Goal: Information Seeking & Learning: Learn about a topic

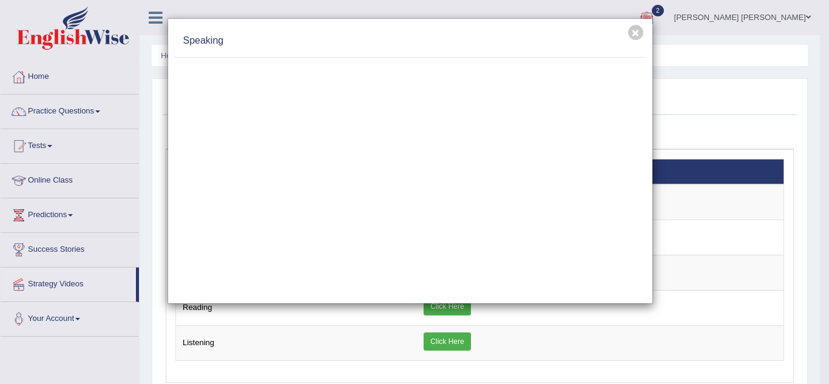
drag, startPoint x: 47, startPoint y: 109, endPoint x: 25, endPoint y: 110, distance: 21.3
click at [25, 110] on div "× Speaking" at bounding box center [414, 192] width 829 height 384
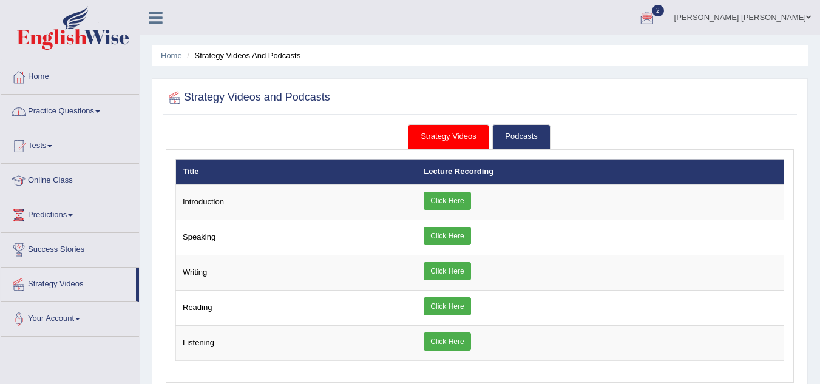
click at [99, 115] on link "Practice Questions" at bounding box center [70, 110] width 138 height 30
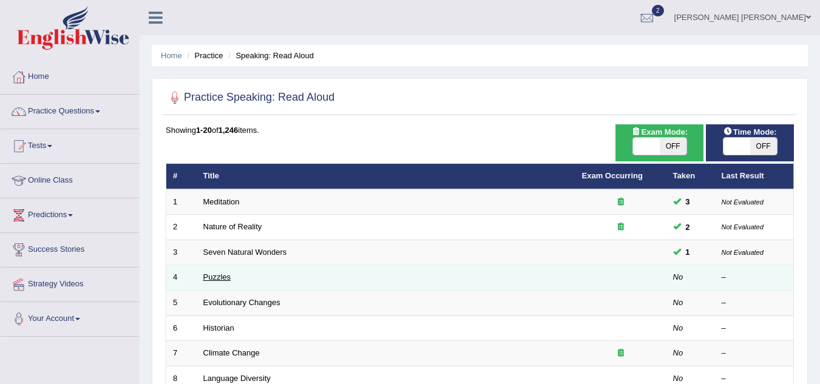
click at [219, 277] on link "Puzzles" at bounding box center [217, 277] width 28 height 9
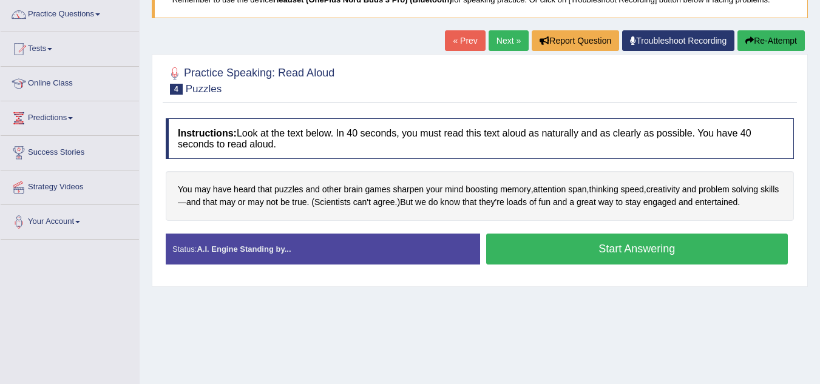
scroll to position [100, 0]
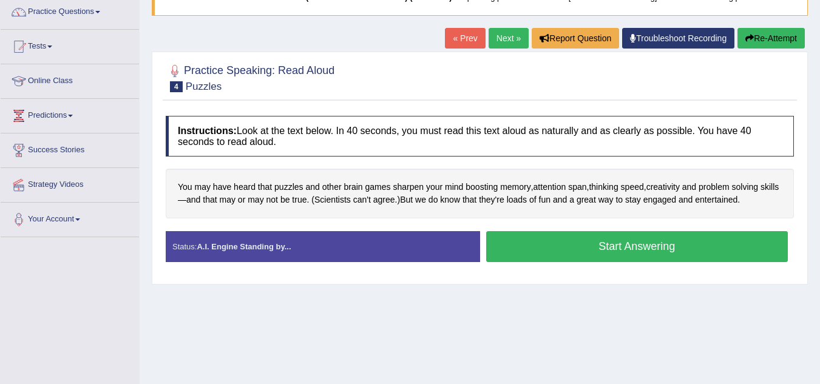
click at [653, 243] on button "Start Answering" at bounding box center [637, 246] width 302 height 31
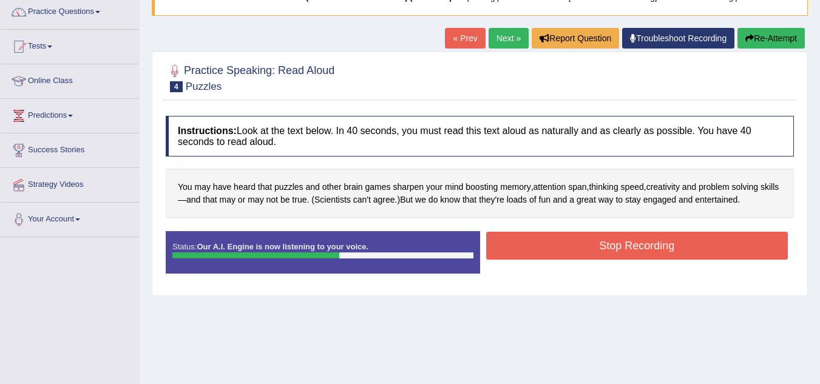
click at [653, 243] on button "Stop Recording" at bounding box center [637, 246] width 302 height 28
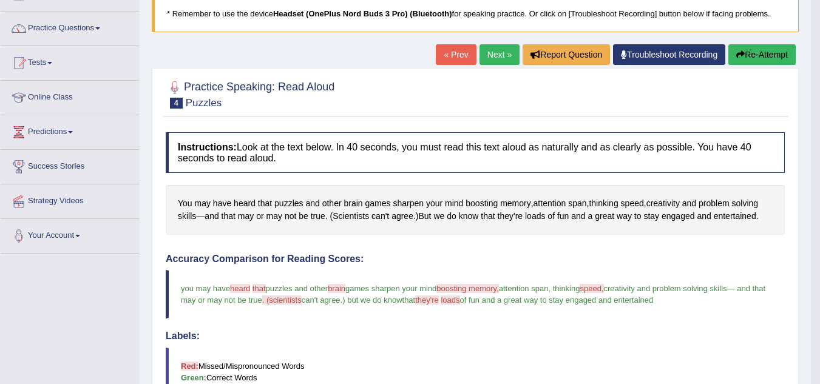
scroll to position [75, 0]
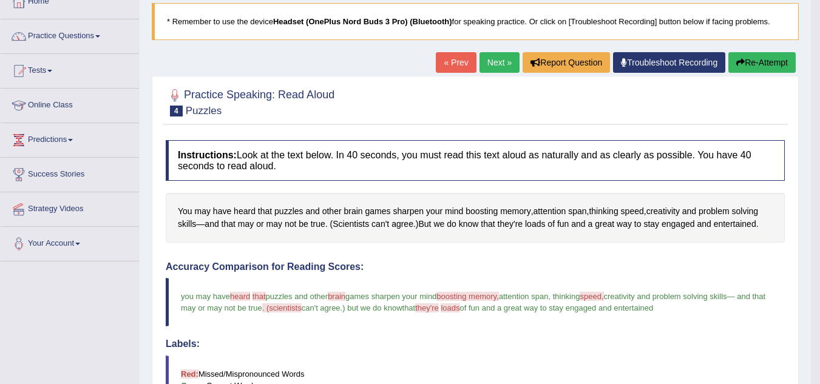
click at [758, 73] on button "Re-Attempt" at bounding box center [761, 62] width 67 height 21
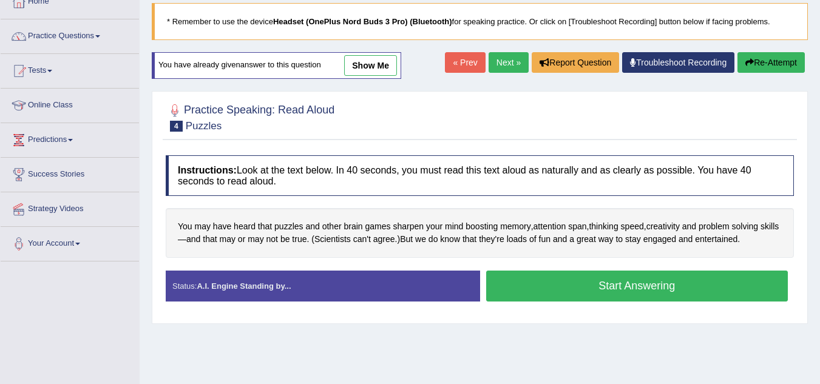
click at [631, 285] on button "Start Answering" at bounding box center [637, 286] width 302 height 31
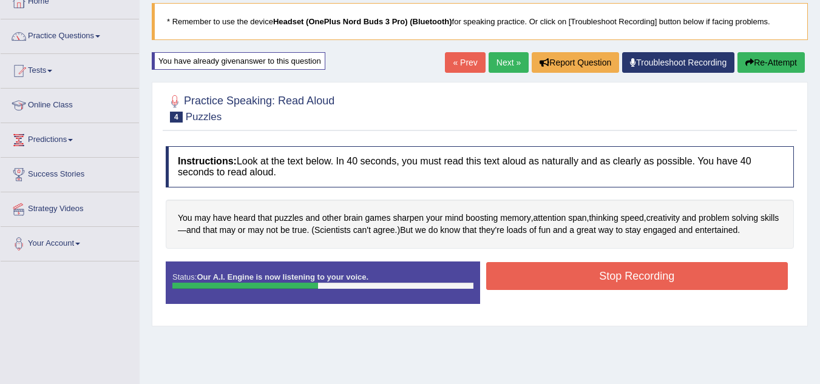
click at [631, 285] on button "Stop Recording" at bounding box center [637, 276] width 302 height 28
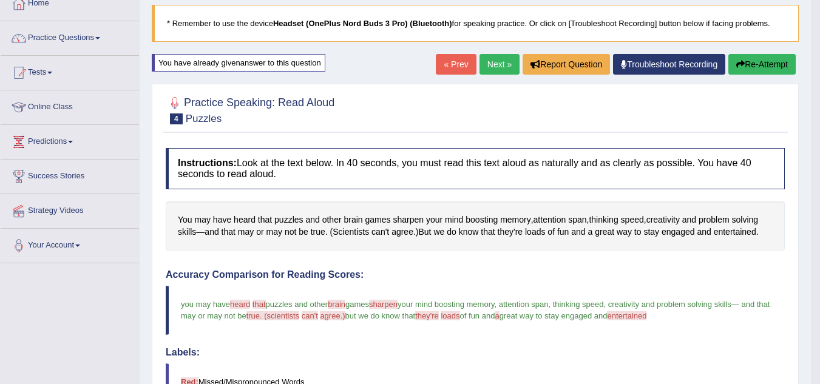
scroll to position [51, 0]
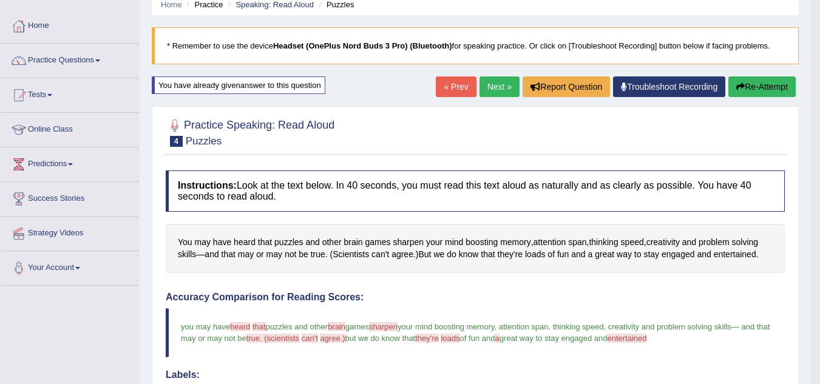
click at [760, 95] on button "Re-Attempt" at bounding box center [761, 86] width 67 height 21
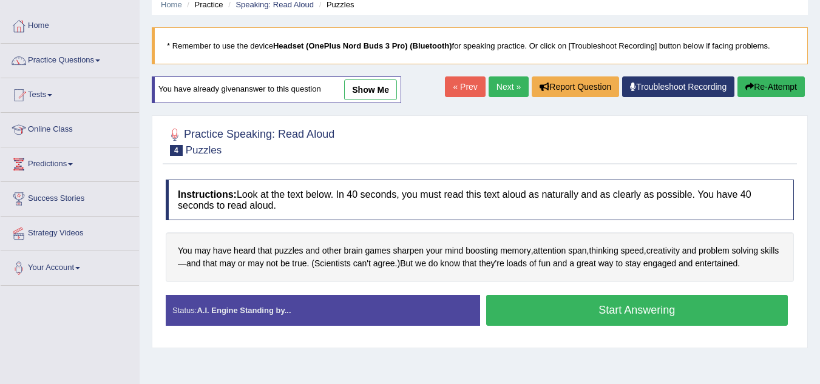
click at [599, 316] on button "Start Answering" at bounding box center [637, 310] width 302 height 31
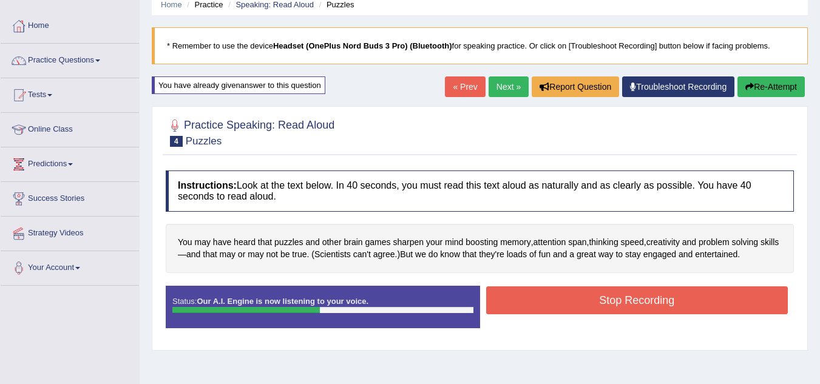
click at [619, 300] on button "Stop Recording" at bounding box center [637, 301] width 302 height 28
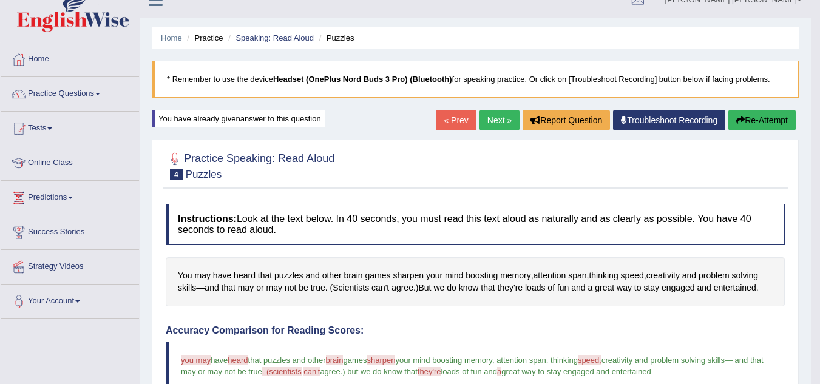
scroll to position [2, 0]
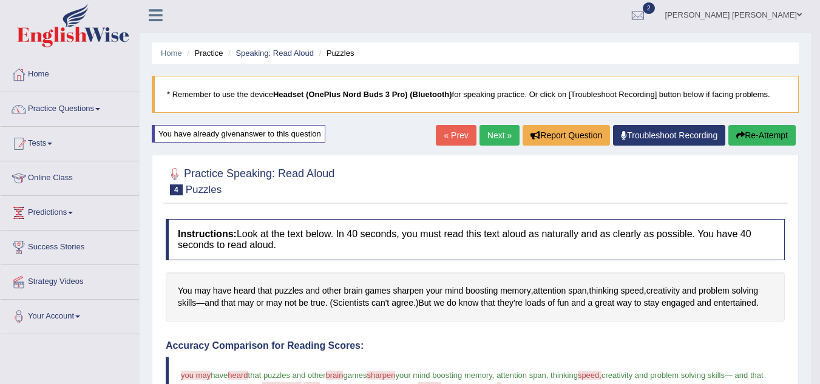
click at [754, 131] on button "Re-Attempt" at bounding box center [761, 135] width 67 height 21
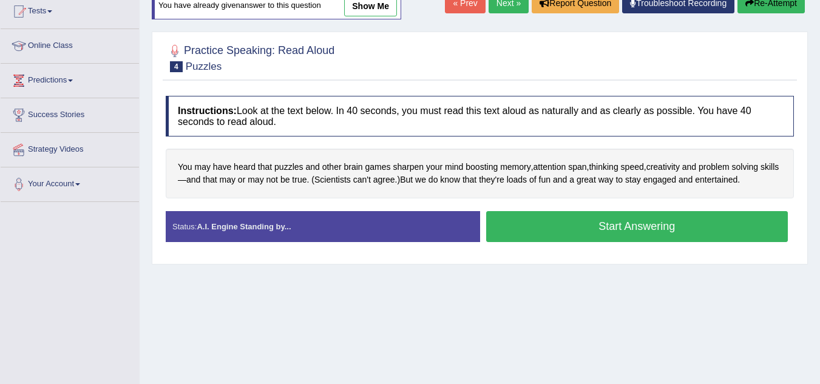
scroll to position [138, 0]
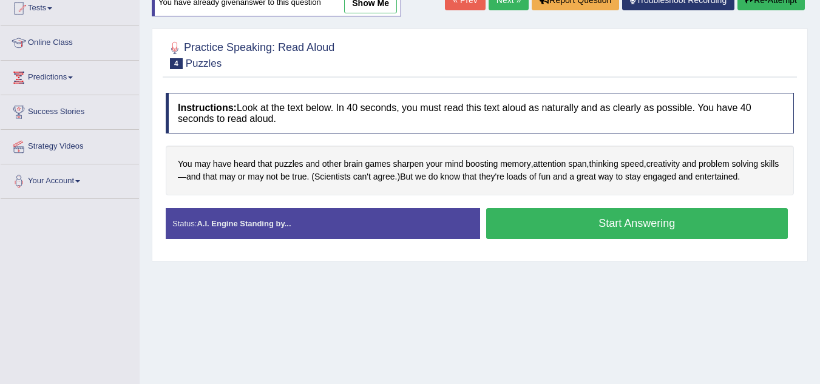
click at [626, 217] on button "Start Answering" at bounding box center [637, 223] width 302 height 31
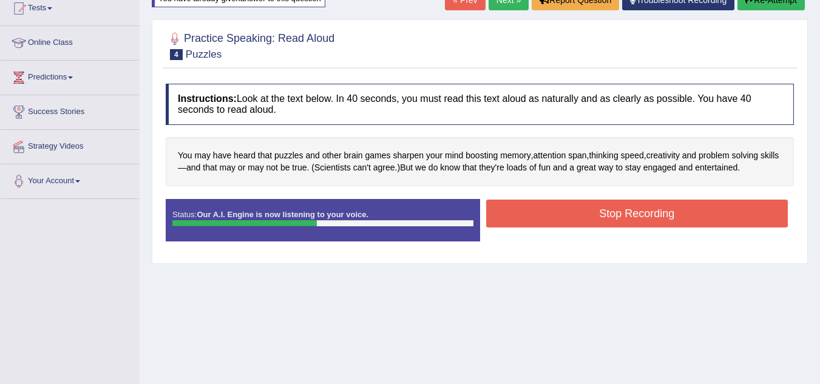
click at [626, 217] on button "Stop Recording" at bounding box center [637, 214] width 302 height 28
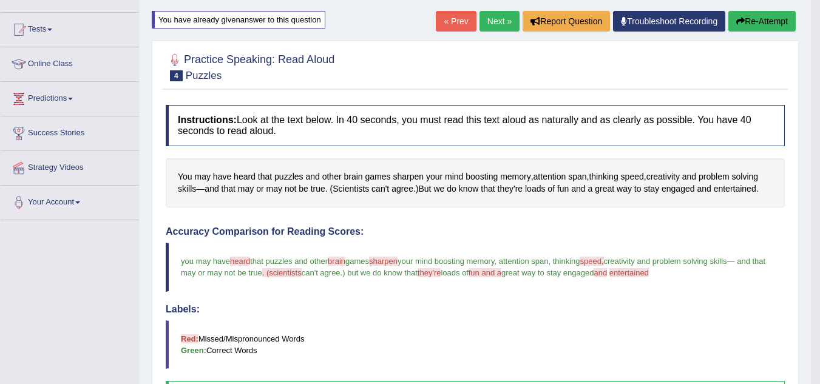
scroll to position [89, 0]
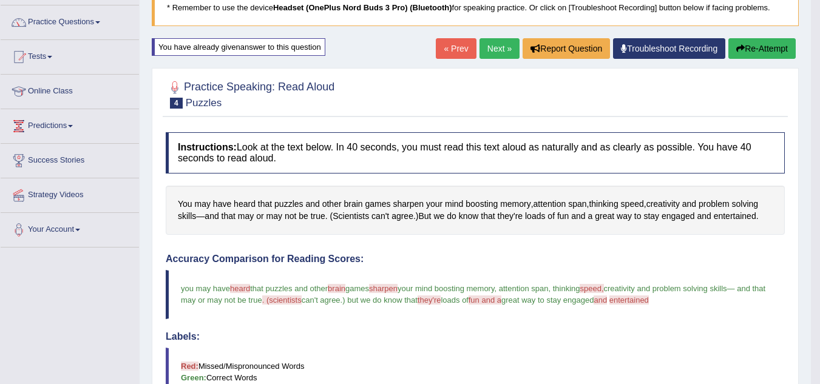
click at [761, 44] on button "Re-Attempt" at bounding box center [761, 48] width 67 height 21
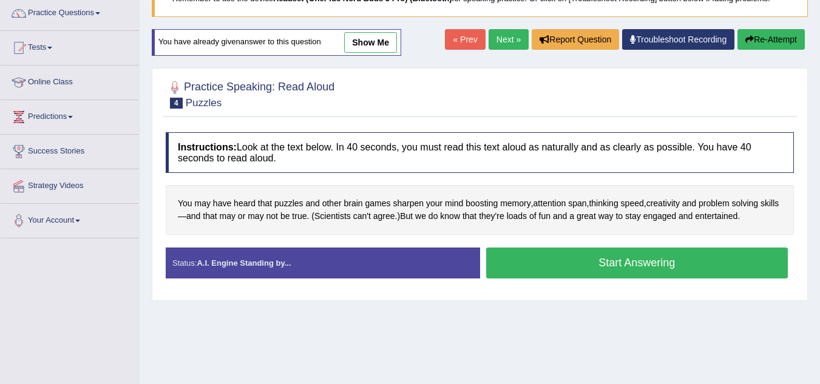
click at [630, 259] on button "Start Answering" at bounding box center [637, 263] width 302 height 31
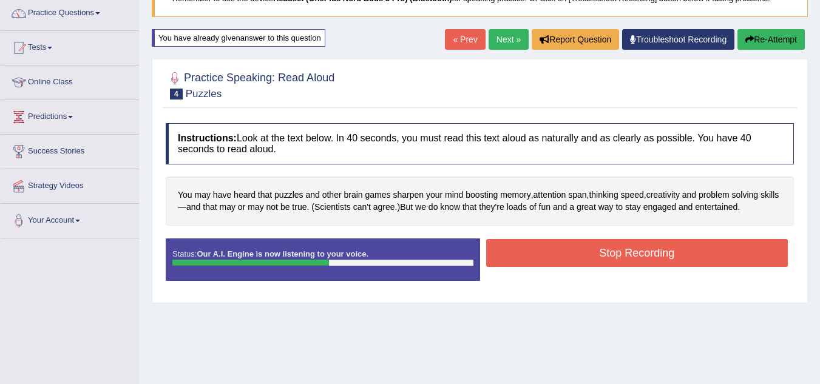
click at [630, 259] on button "Stop Recording" at bounding box center [637, 253] width 302 height 28
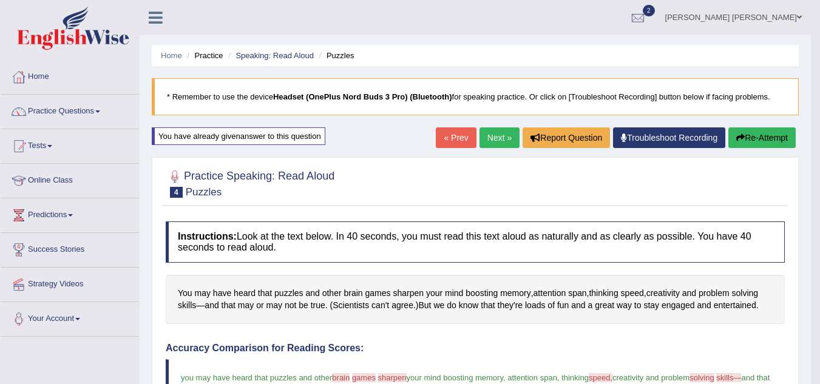
click at [492, 137] on link "Next »" at bounding box center [500, 137] width 40 height 21
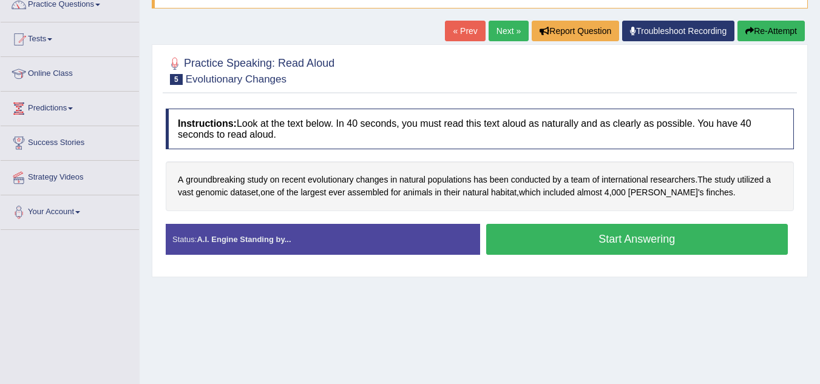
scroll to position [108, 0]
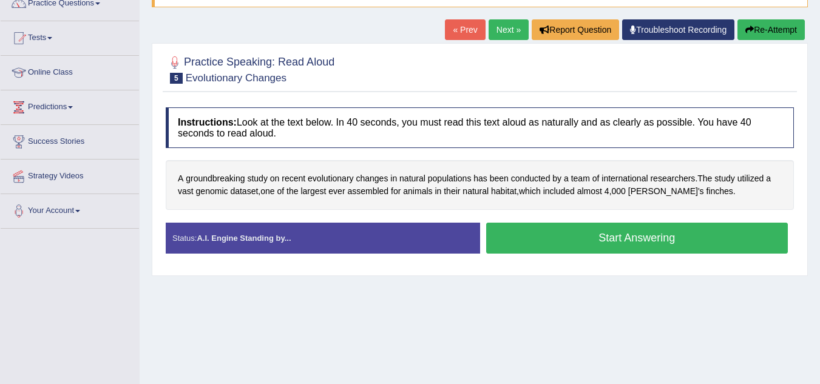
click at [642, 237] on button "Start Answering" at bounding box center [637, 238] width 302 height 31
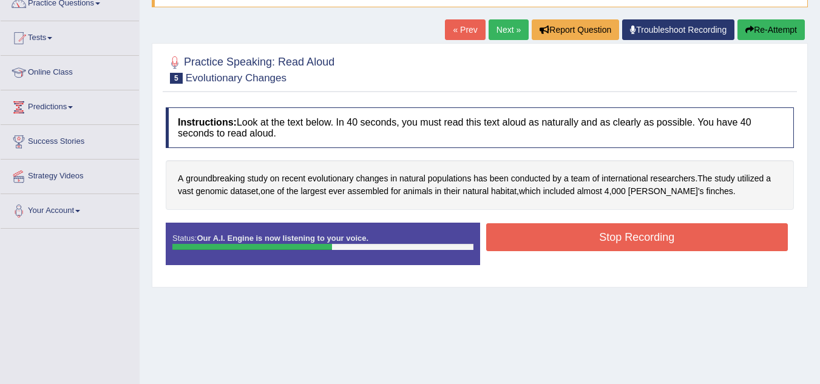
click at [642, 237] on button "Stop Recording" at bounding box center [637, 237] width 302 height 28
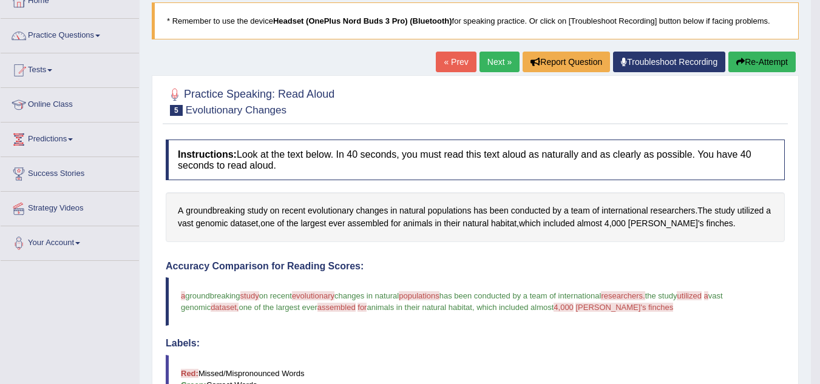
scroll to position [0, 0]
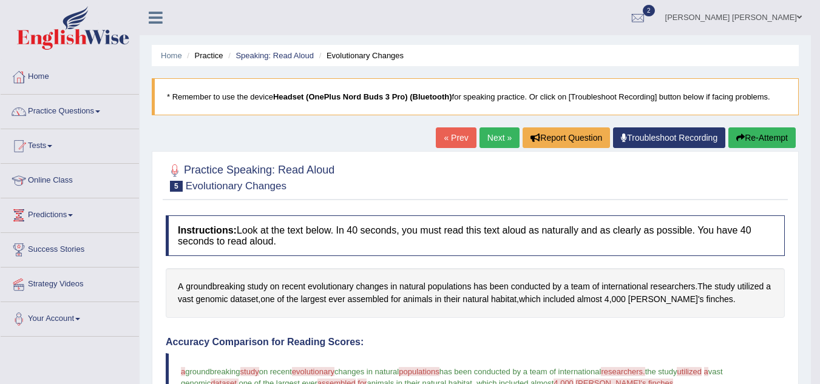
click at [771, 144] on button "Re-Attempt" at bounding box center [761, 137] width 67 height 21
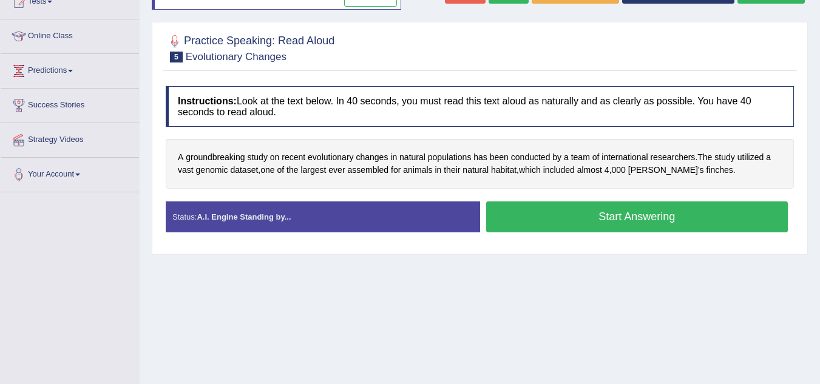
scroll to position [146, 0]
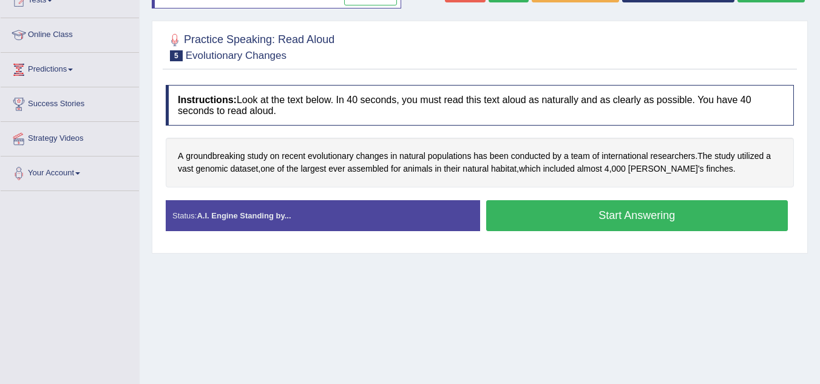
click at [638, 220] on button "Start Answering" at bounding box center [637, 215] width 302 height 31
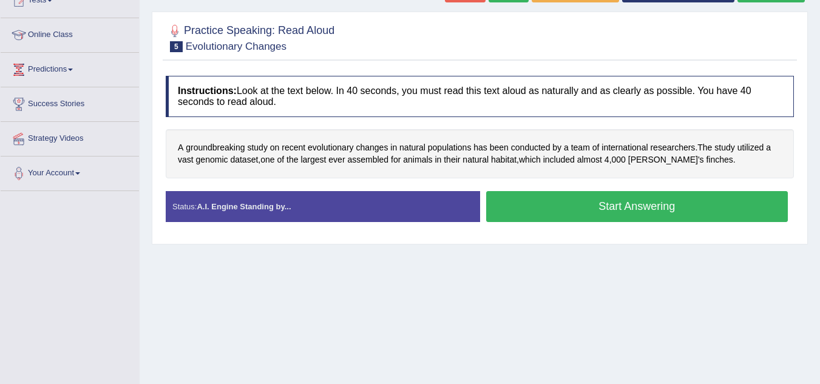
scroll to position [0, 0]
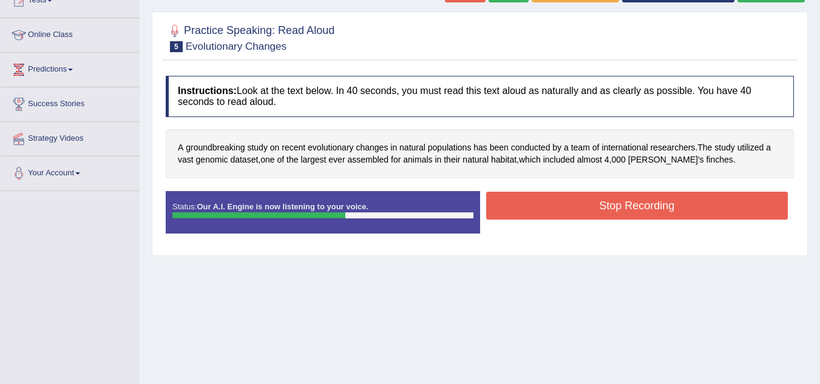
click at [628, 205] on button "Stop Recording" at bounding box center [637, 206] width 302 height 28
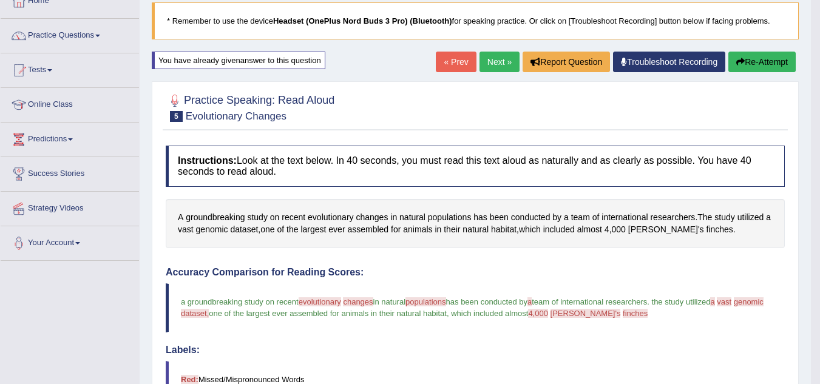
scroll to position [73, 0]
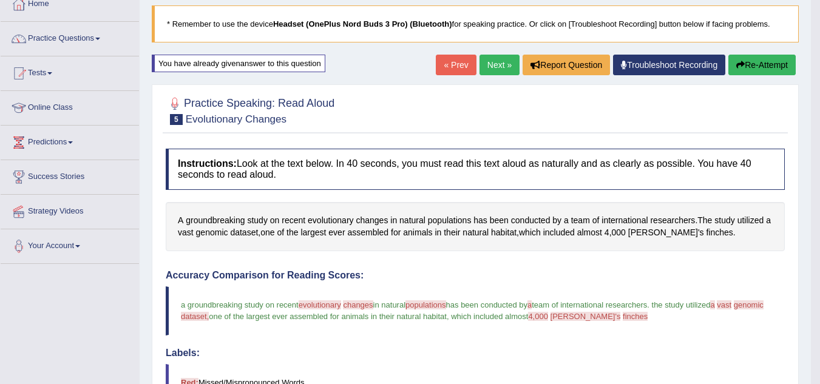
click at [769, 70] on button "Re-Attempt" at bounding box center [761, 65] width 67 height 21
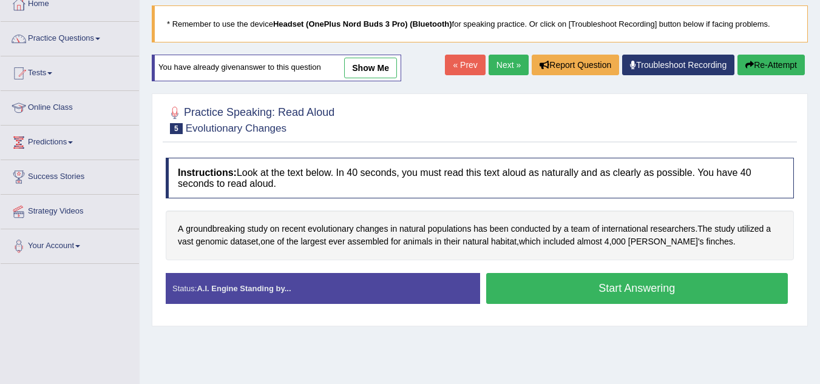
click at [625, 280] on button "Start Answering" at bounding box center [637, 288] width 302 height 31
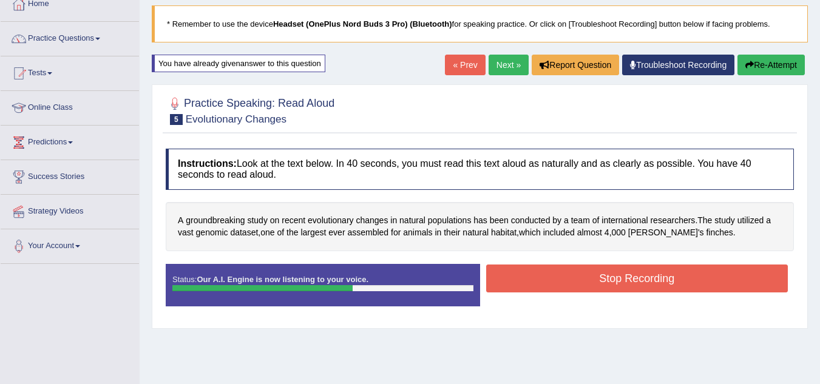
click at [625, 280] on button "Stop Recording" at bounding box center [637, 279] width 302 height 28
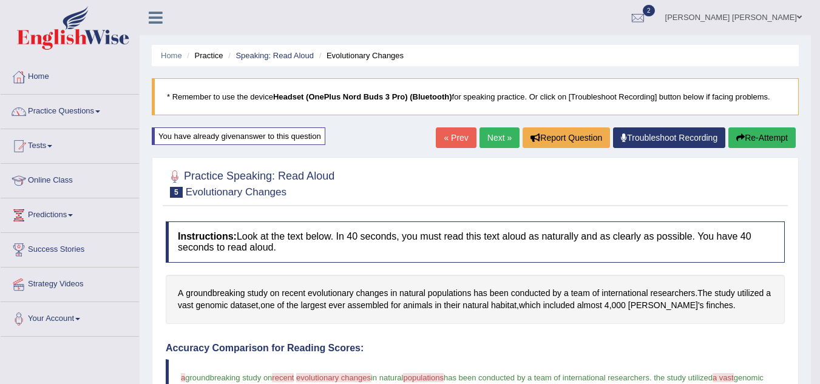
click at [498, 133] on link "Next »" at bounding box center [500, 137] width 40 height 21
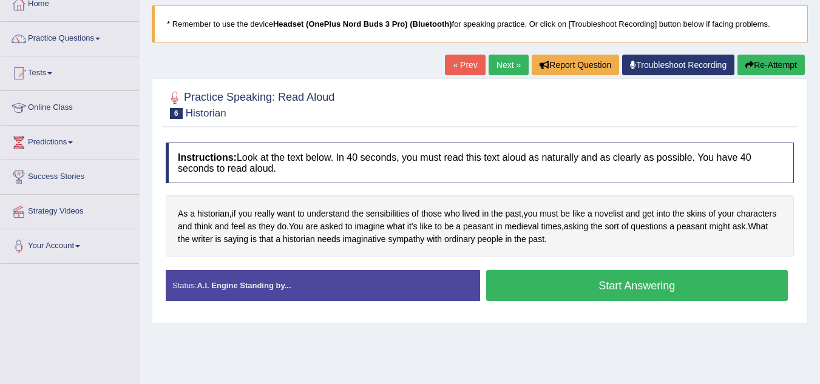
click at [606, 294] on button "Start Answering" at bounding box center [637, 285] width 302 height 31
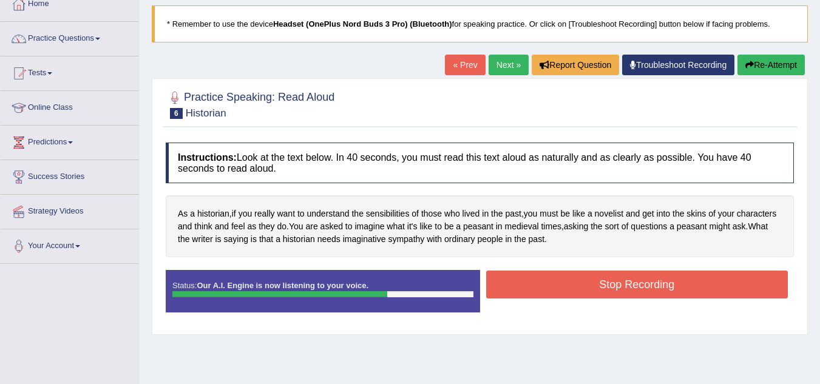
click at [606, 294] on button "Stop Recording" at bounding box center [637, 285] width 302 height 28
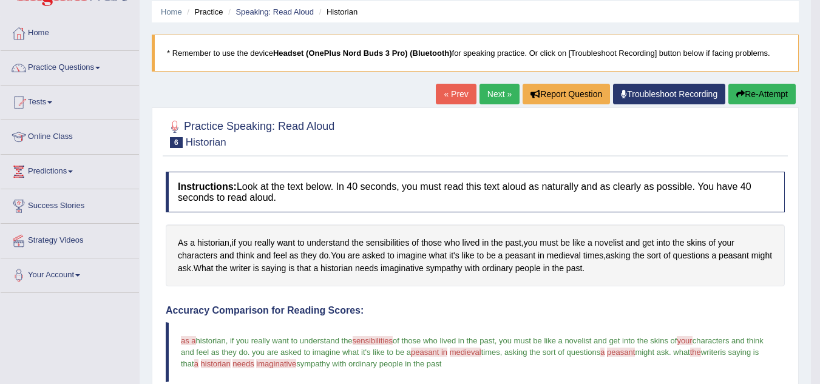
scroll to position [42, 0]
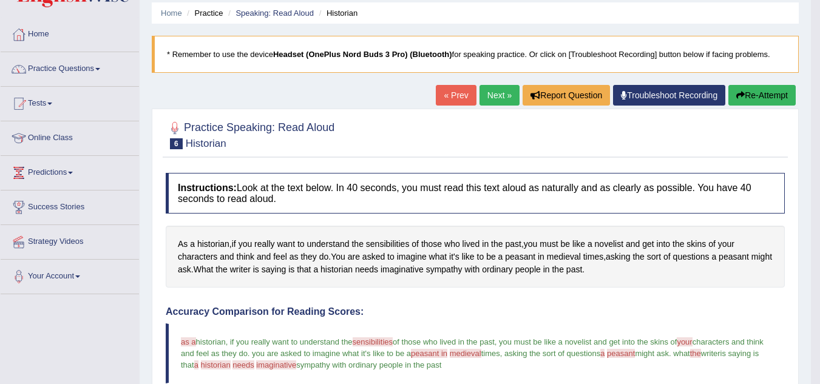
click at [752, 90] on button "Re-Attempt" at bounding box center [761, 95] width 67 height 21
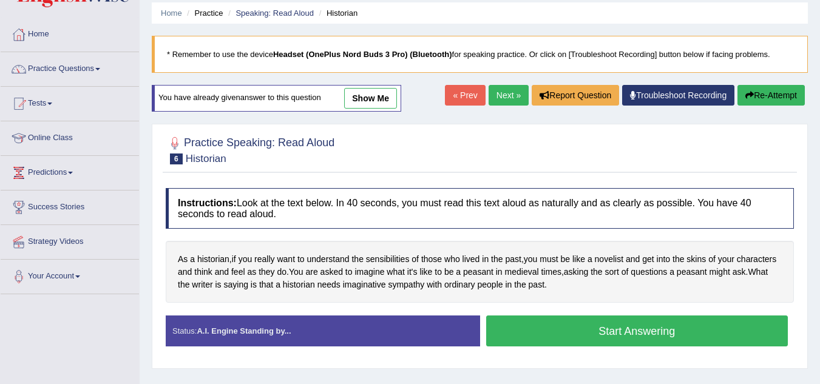
click at [628, 333] on button "Start Answering" at bounding box center [637, 331] width 302 height 31
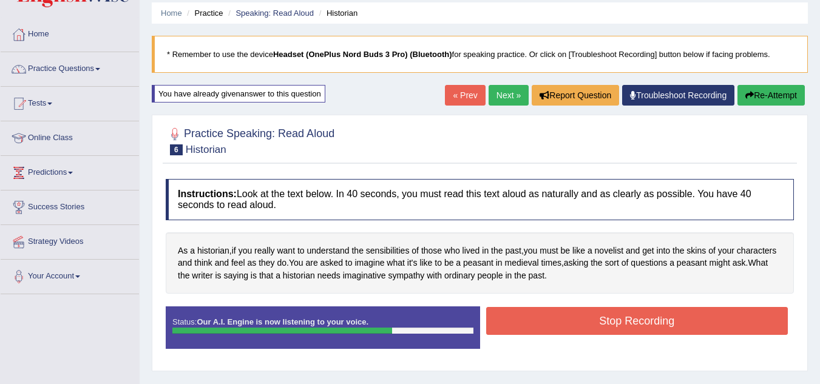
click at [628, 333] on button "Stop Recording" at bounding box center [637, 321] width 302 height 28
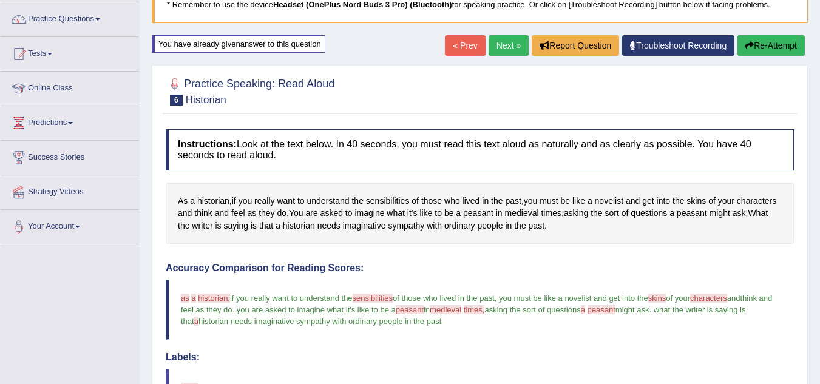
scroll to position [91, 0]
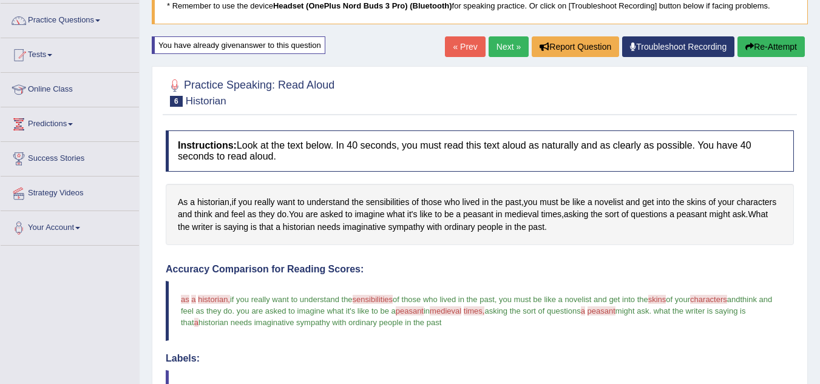
click at [765, 47] on button "Re-Attempt" at bounding box center [770, 46] width 67 height 21
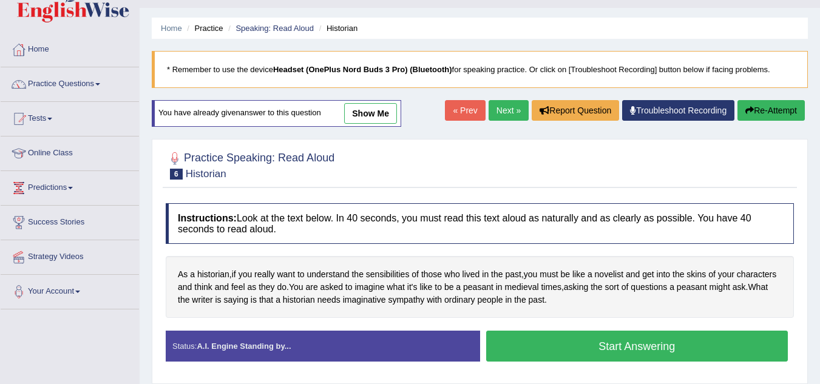
click at [595, 342] on button "Start Answering" at bounding box center [637, 346] width 302 height 31
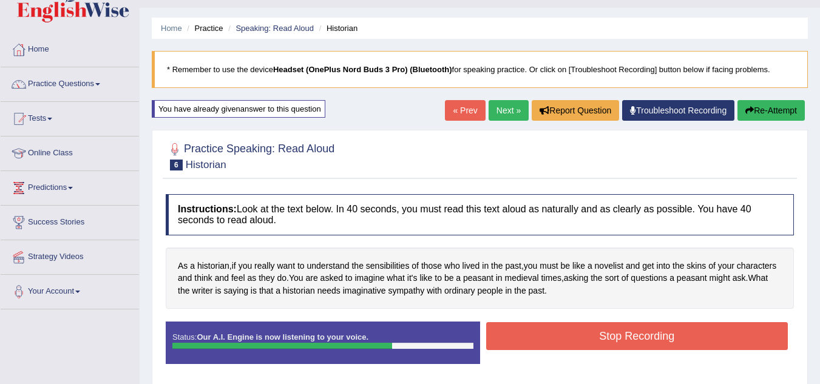
click at [595, 342] on button "Stop Recording" at bounding box center [637, 336] width 302 height 28
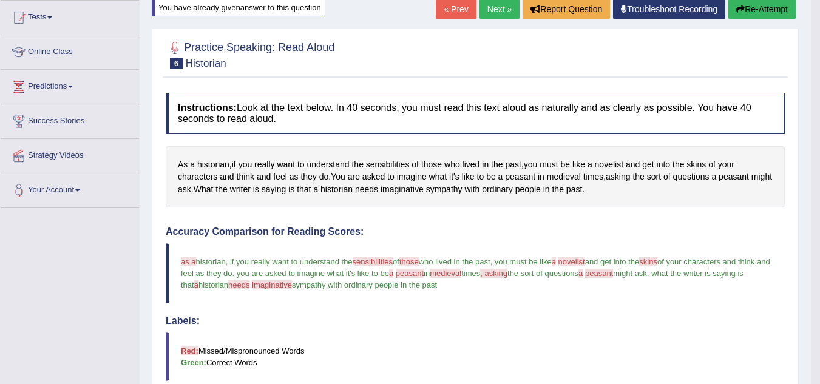
scroll to position [3, 0]
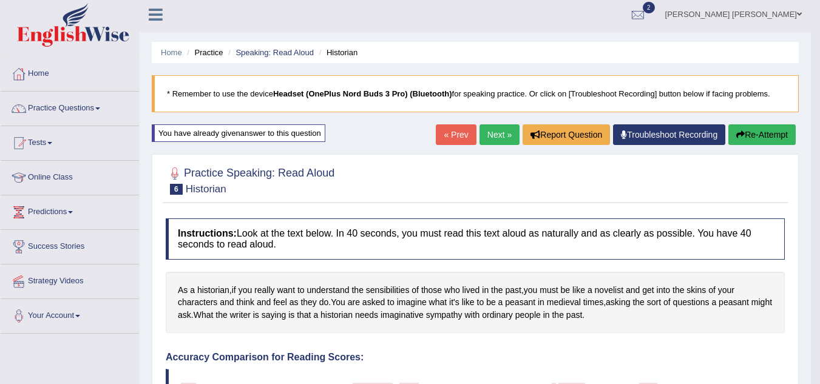
click at [485, 136] on link "Next »" at bounding box center [500, 134] width 40 height 21
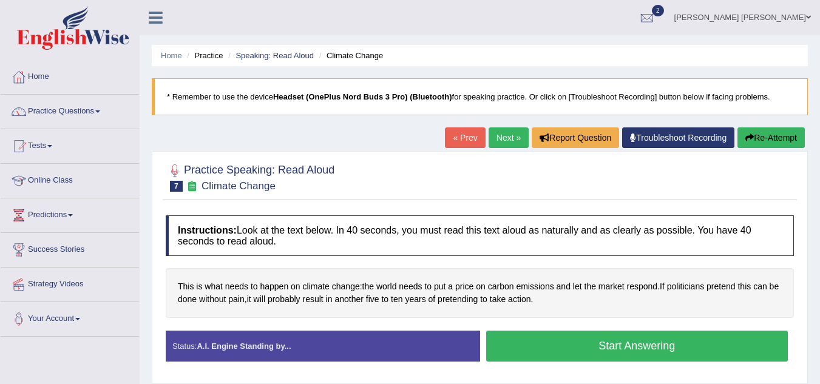
click at [583, 353] on button "Start Answering" at bounding box center [637, 346] width 302 height 31
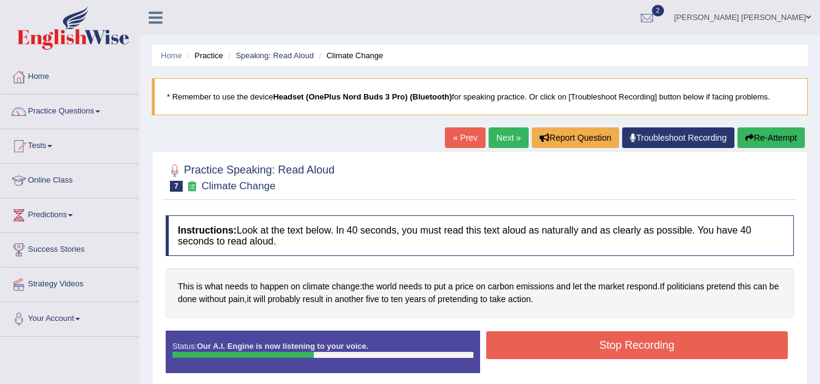
click at [583, 353] on button "Stop Recording" at bounding box center [637, 345] width 302 height 28
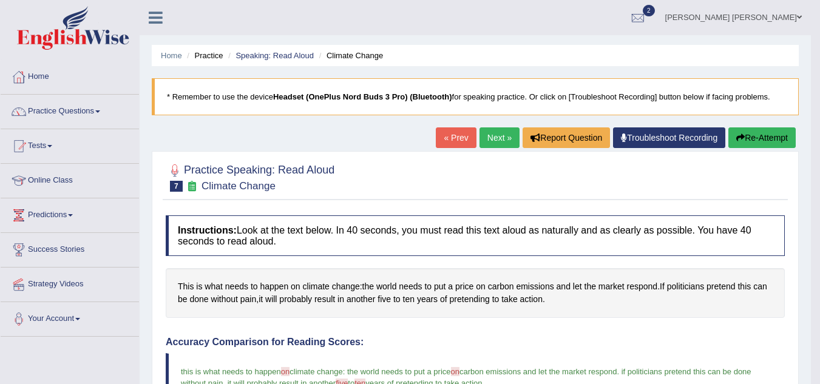
click at [766, 136] on button "Re-Attempt" at bounding box center [761, 137] width 67 height 21
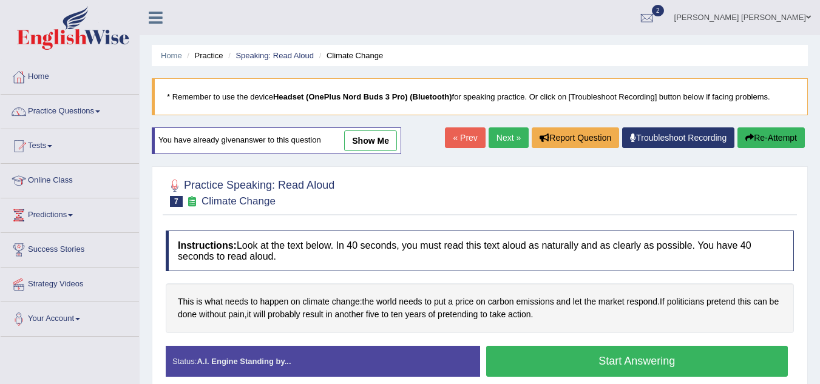
click at [584, 358] on button "Start Answering" at bounding box center [637, 361] width 302 height 31
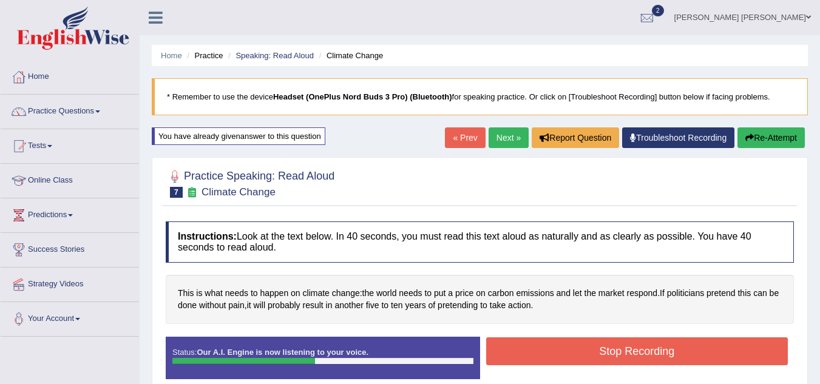
click at [584, 358] on button "Stop Recording" at bounding box center [637, 351] width 302 height 28
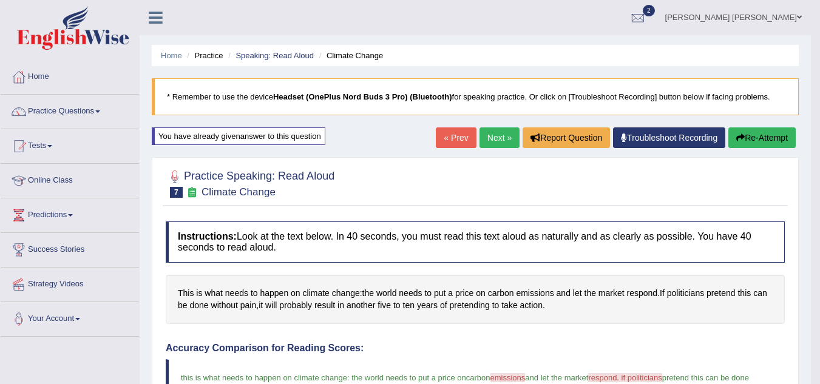
click at [780, 144] on button "Re-Attempt" at bounding box center [761, 137] width 67 height 21
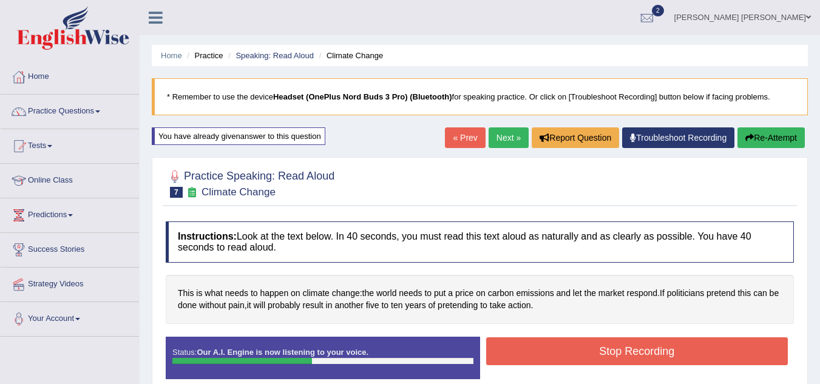
click at [614, 358] on button "Stop Recording" at bounding box center [637, 351] width 302 height 28
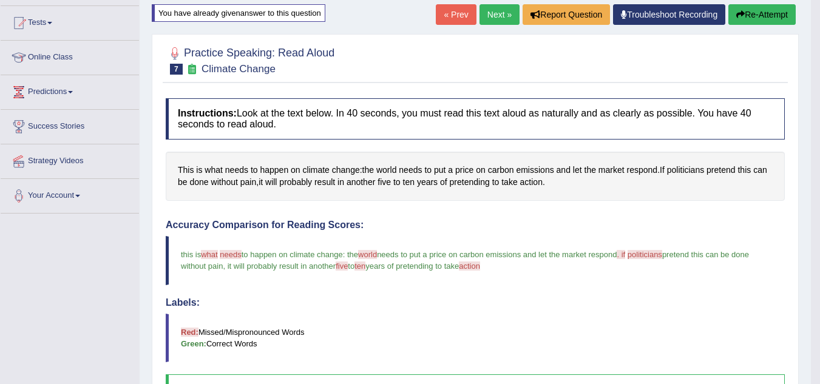
scroll to position [24, 0]
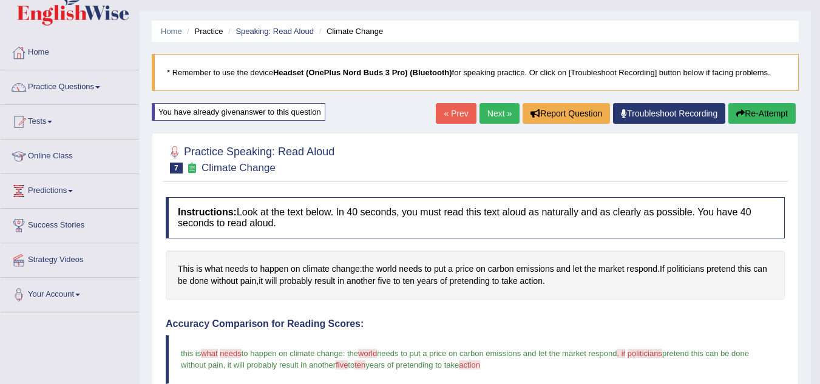
click at [762, 123] on button "Re-Attempt" at bounding box center [761, 113] width 67 height 21
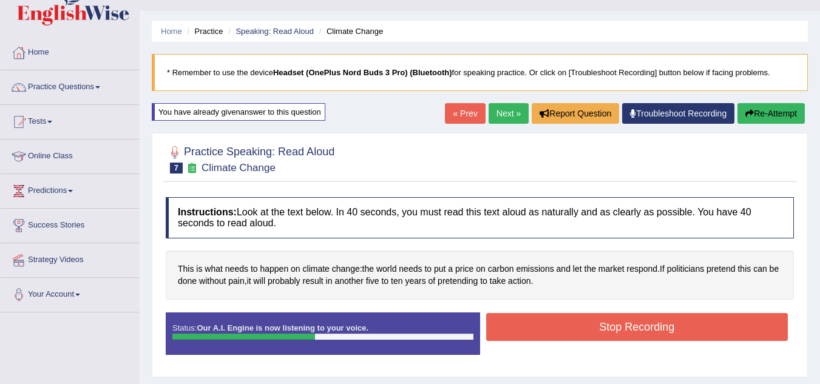
click at [629, 324] on button "Stop Recording" at bounding box center [637, 327] width 302 height 28
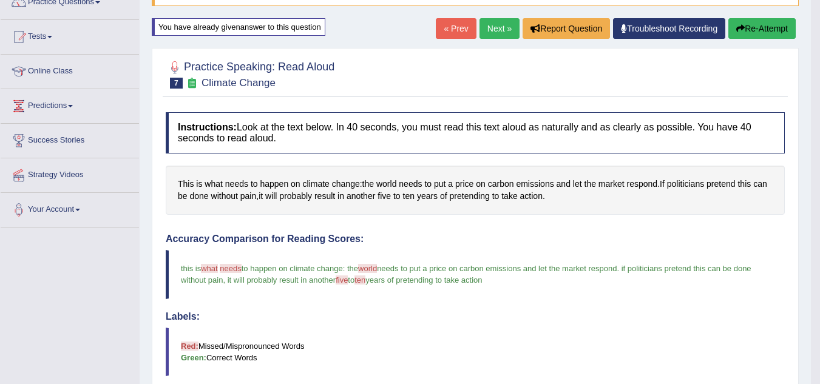
scroll to position [107, 0]
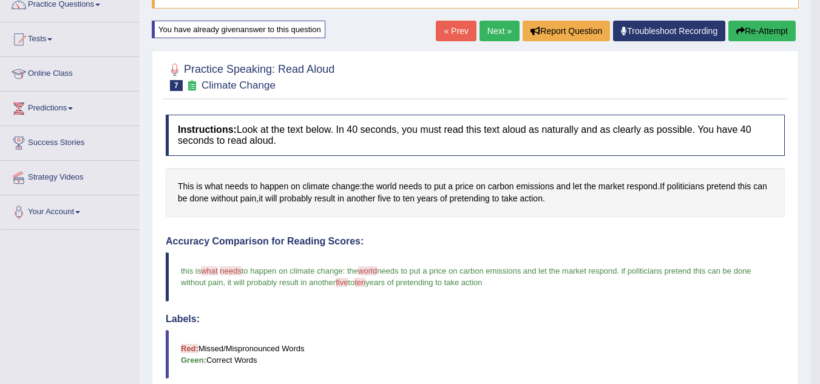
click at [764, 32] on button "Re-Attempt" at bounding box center [761, 31] width 67 height 21
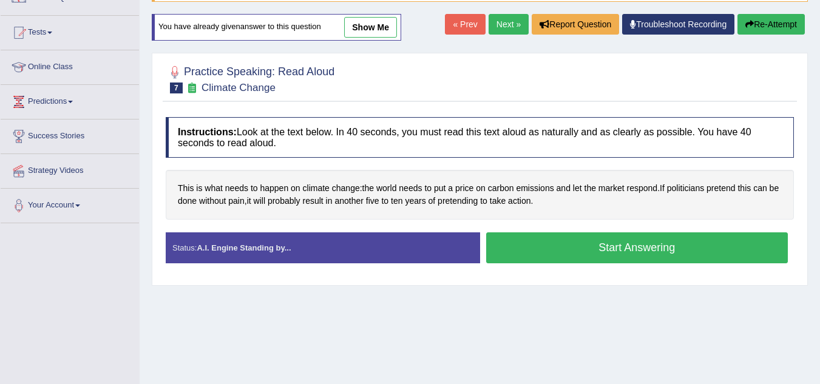
click at [566, 266] on div "Stop Recording" at bounding box center [637, 266] width 314 height 1
click at [581, 255] on button "Start Answering" at bounding box center [637, 247] width 302 height 31
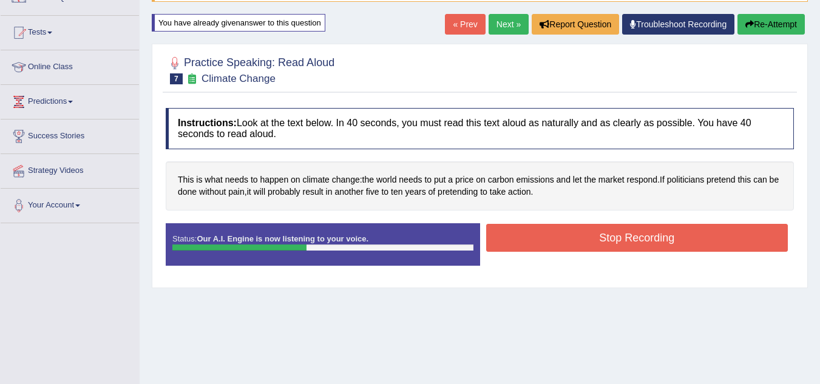
click at [616, 237] on button "Stop Recording" at bounding box center [637, 238] width 302 height 28
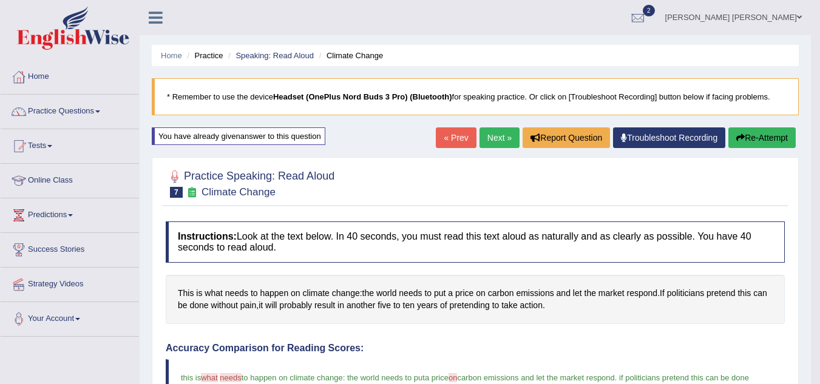
click at [484, 141] on link "Next »" at bounding box center [500, 137] width 40 height 21
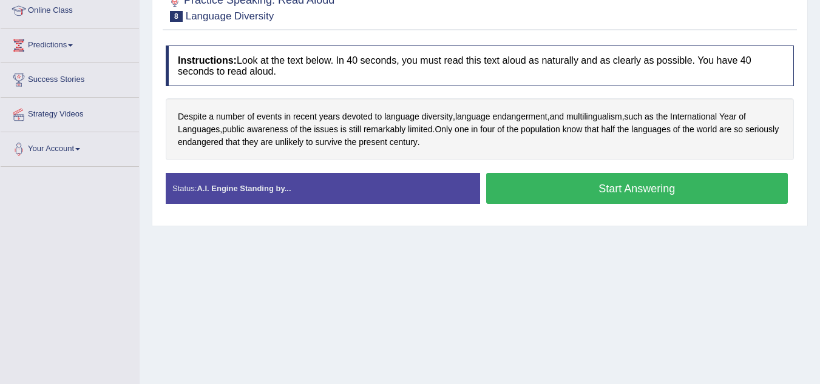
click at [595, 198] on button "Start Answering" at bounding box center [637, 188] width 302 height 31
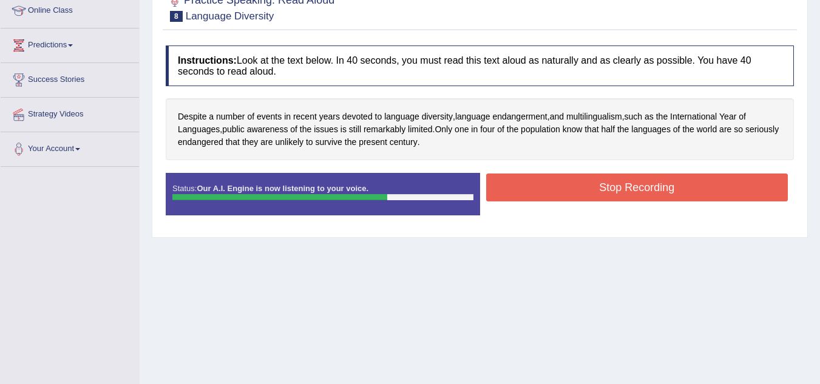
click at [653, 185] on button "Stop Recording" at bounding box center [637, 188] width 302 height 28
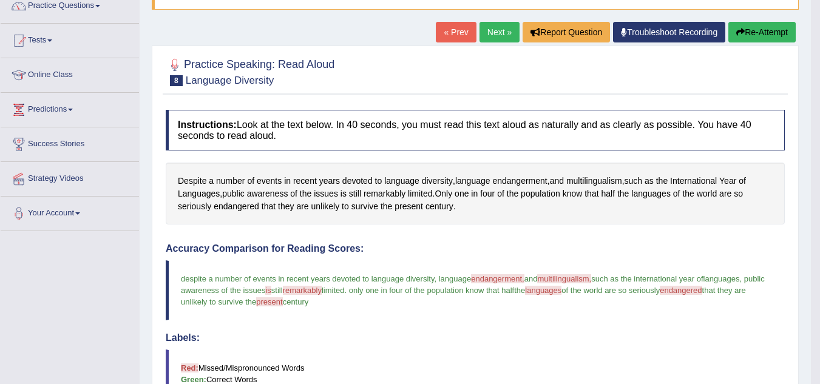
scroll to position [73, 0]
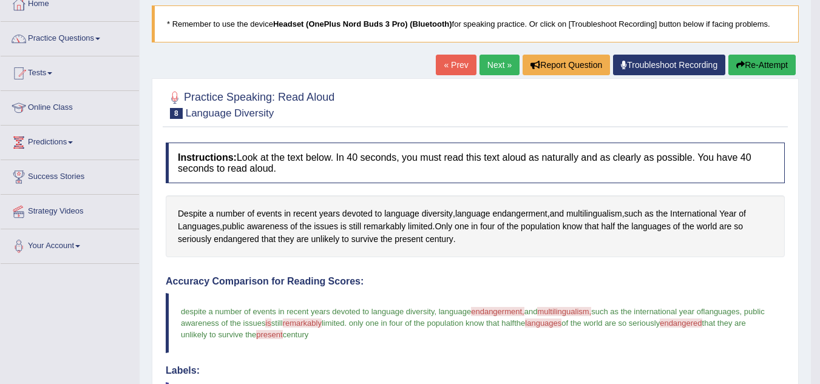
click at [754, 68] on button "Re-Attempt" at bounding box center [761, 65] width 67 height 21
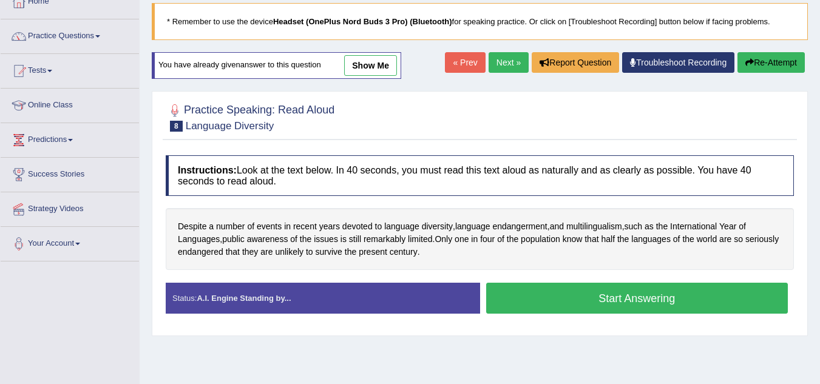
scroll to position [75, 0]
click at [639, 305] on button "Start Answering" at bounding box center [637, 298] width 302 height 31
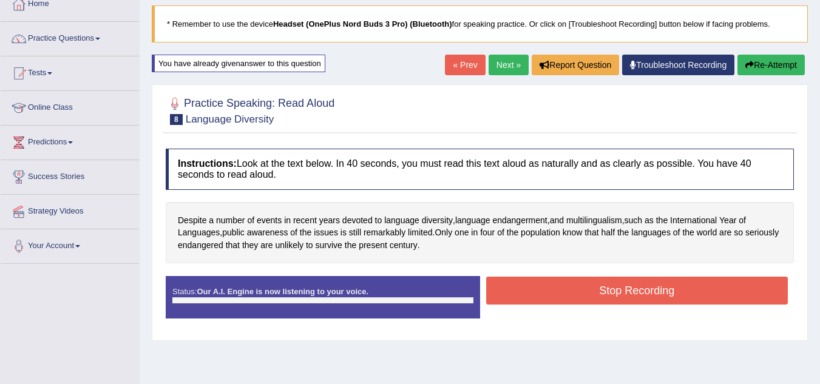
scroll to position [0, 0]
click at [628, 290] on button "Stop Recording" at bounding box center [637, 291] width 302 height 28
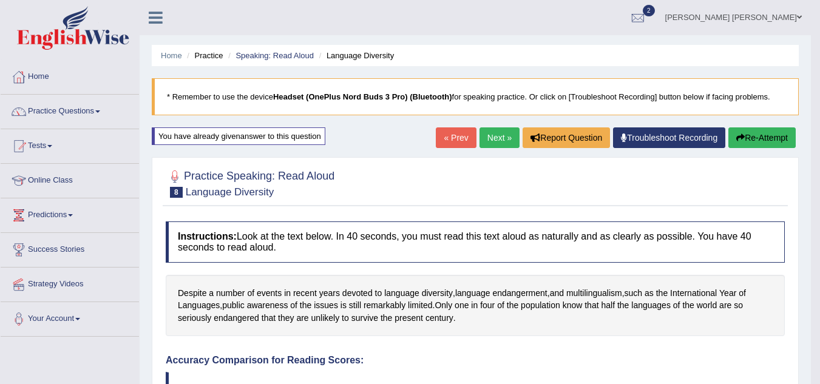
click at [493, 138] on link "Next »" at bounding box center [500, 137] width 40 height 21
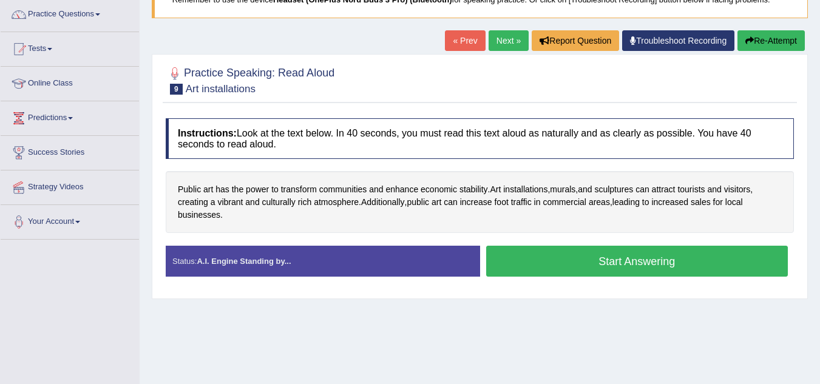
click at [607, 260] on button "Start Answering" at bounding box center [637, 261] width 302 height 31
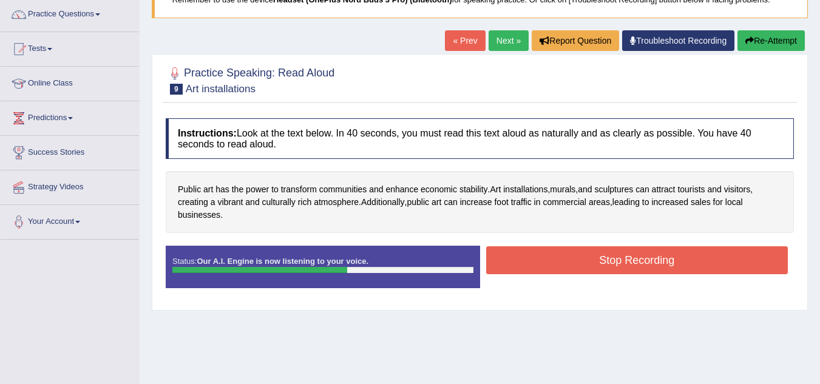
click at [607, 260] on button "Stop Recording" at bounding box center [637, 260] width 302 height 28
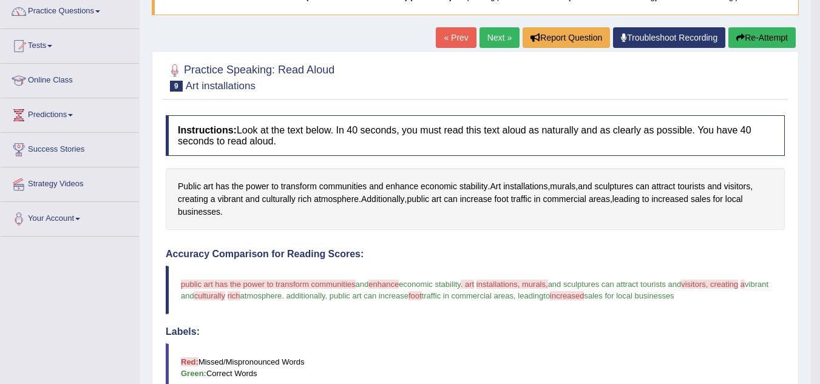
scroll to position [97, 0]
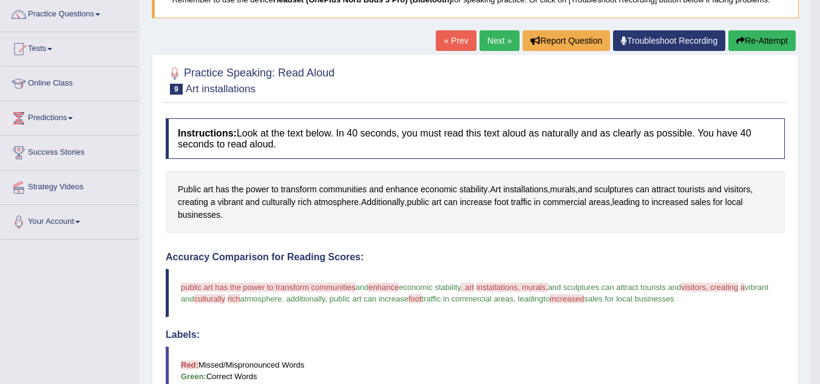
click at [736, 46] on button "Re-Attempt" at bounding box center [761, 40] width 67 height 21
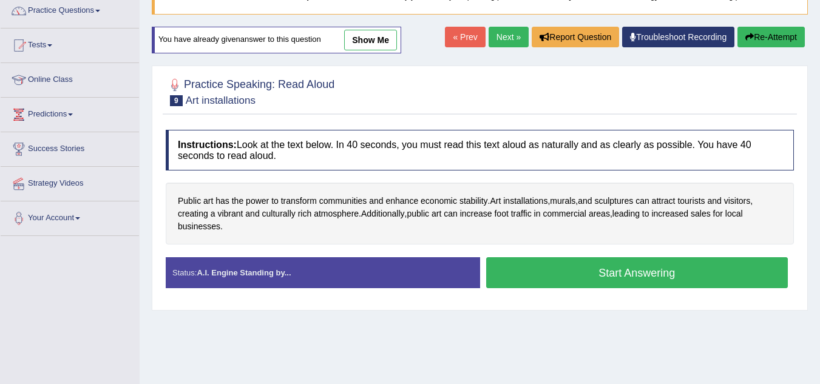
click at [632, 265] on button "Start Answering" at bounding box center [637, 272] width 302 height 31
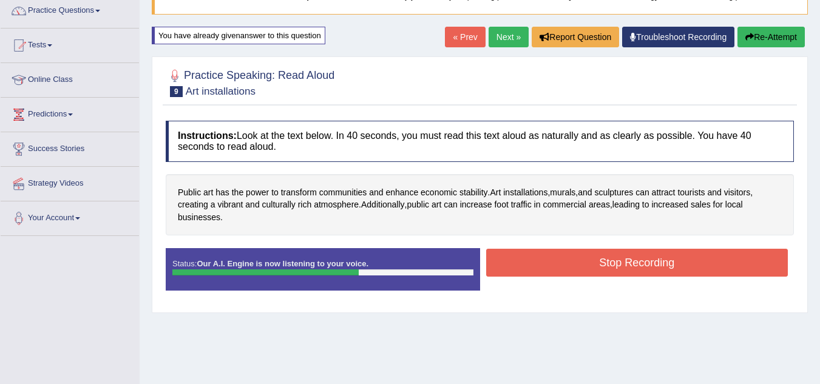
click at [632, 265] on button "Stop Recording" at bounding box center [637, 263] width 302 height 28
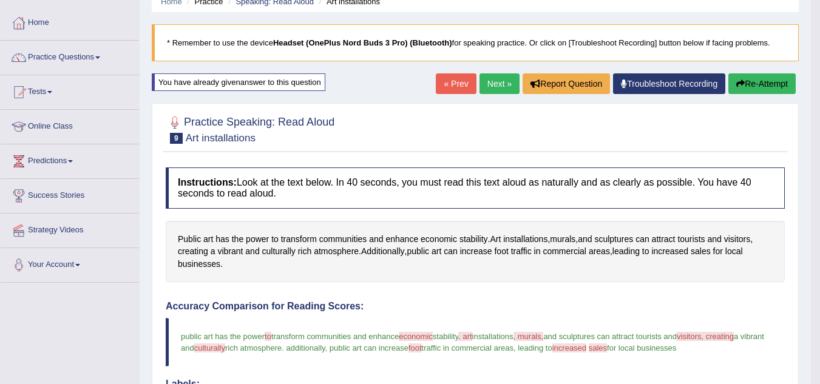
scroll to position [52, 0]
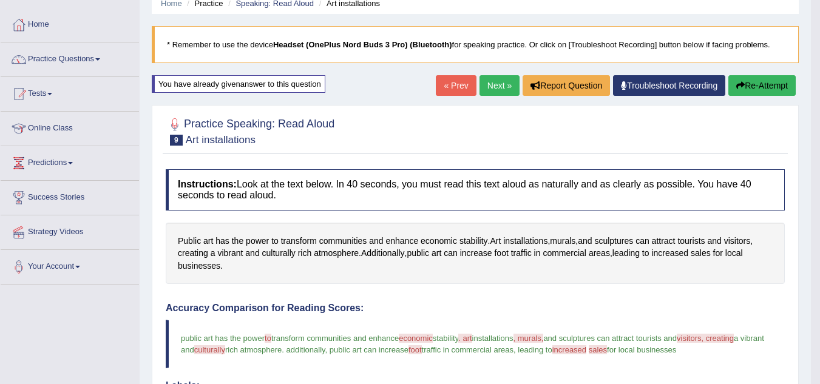
click at [768, 89] on button "Re-Attempt" at bounding box center [761, 85] width 67 height 21
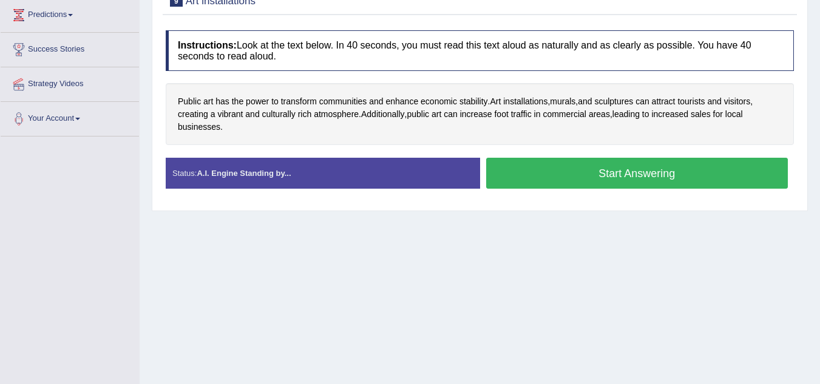
click at [692, 183] on button "Start Answering" at bounding box center [637, 173] width 302 height 31
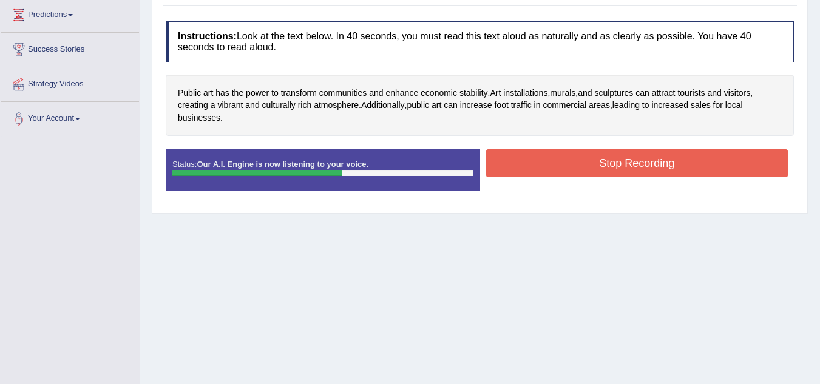
click at [668, 171] on button "Stop Recording" at bounding box center [637, 163] width 302 height 28
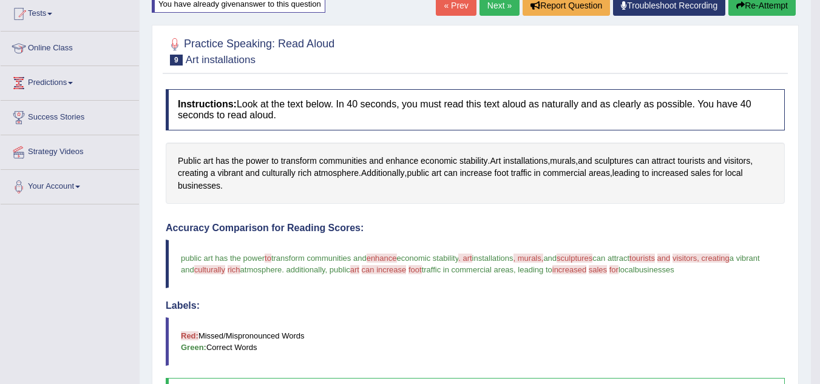
scroll to position [127, 0]
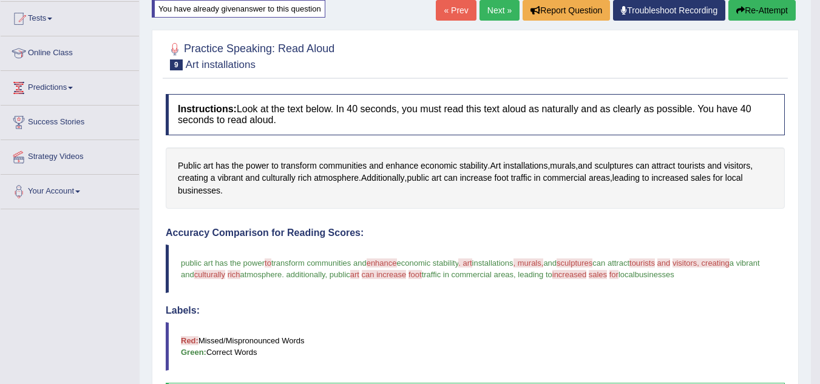
click at [767, 13] on button "Re-Attempt" at bounding box center [761, 10] width 67 height 21
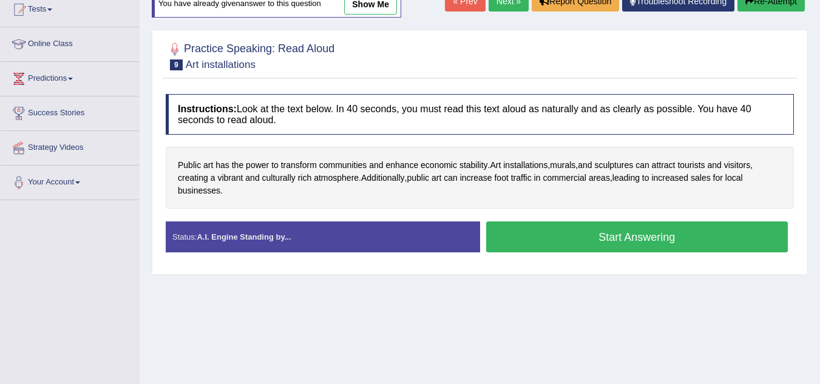
click at [604, 245] on button "Start Answering" at bounding box center [637, 237] width 302 height 31
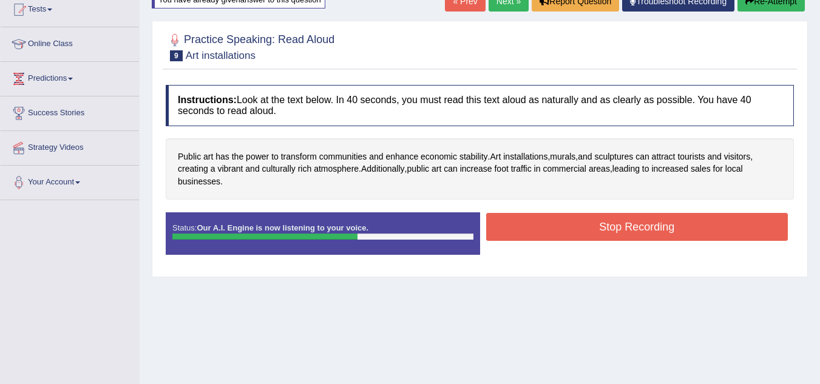
click at [653, 234] on button "Stop Recording" at bounding box center [637, 227] width 302 height 28
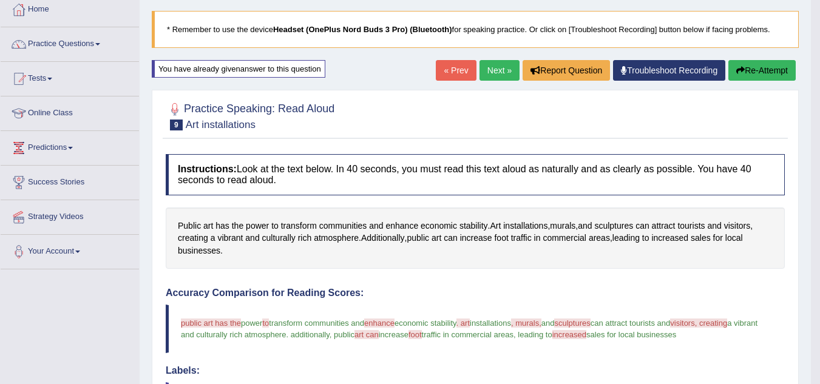
scroll to position [39, 0]
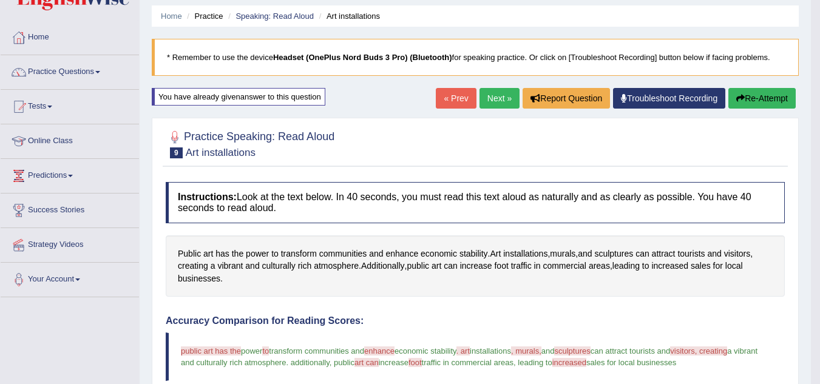
click at [782, 96] on button "Re-Attempt" at bounding box center [761, 98] width 67 height 21
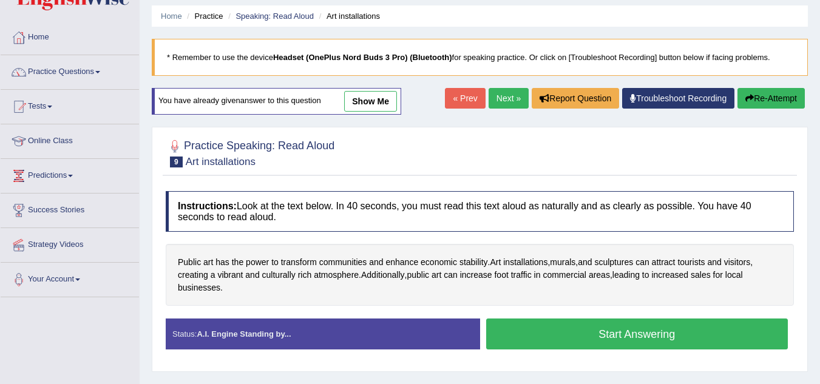
click at [595, 335] on button "Start Answering" at bounding box center [637, 334] width 302 height 31
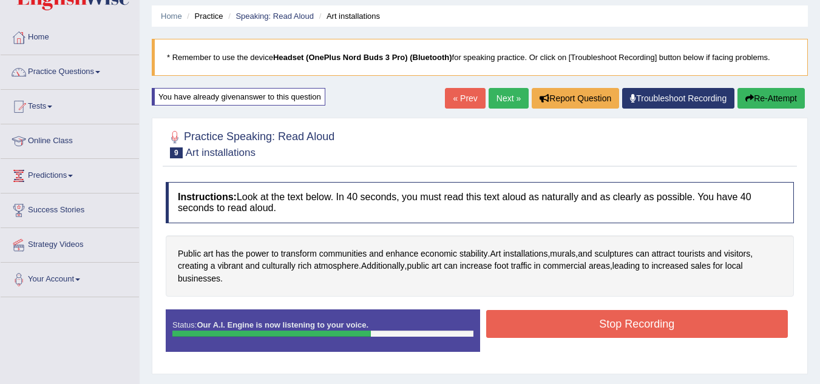
click at [624, 328] on button "Stop Recording" at bounding box center [637, 324] width 302 height 28
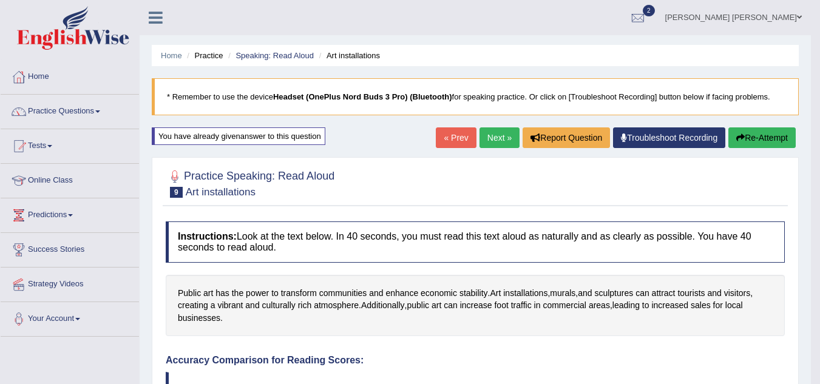
click at [764, 143] on button "Re-Attempt" at bounding box center [761, 137] width 67 height 21
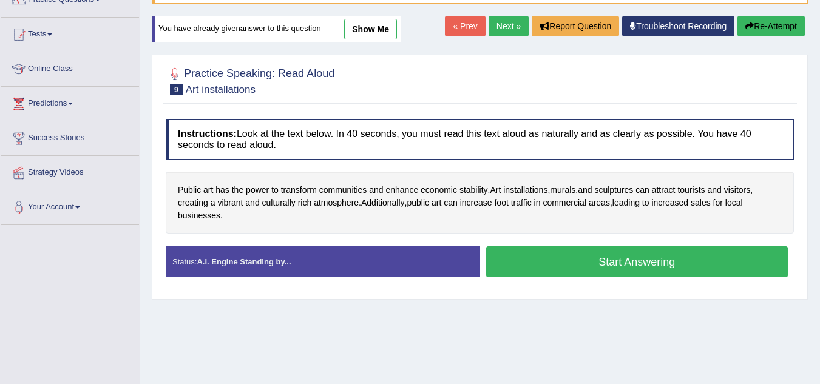
click at [665, 269] on button "Start Answering" at bounding box center [637, 261] width 302 height 31
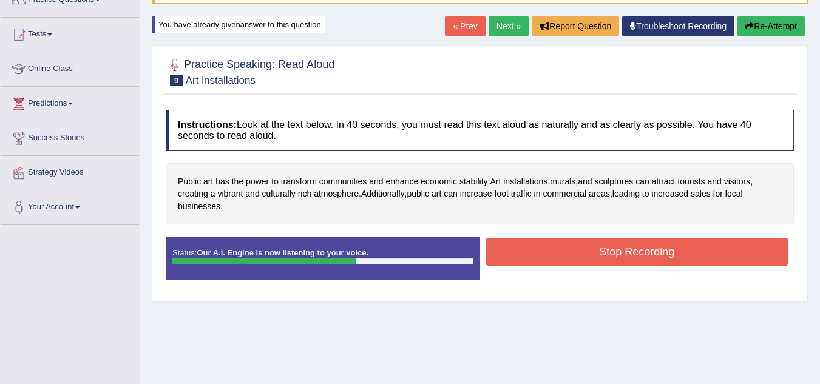
click at [646, 255] on button "Stop Recording" at bounding box center [637, 252] width 302 height 28
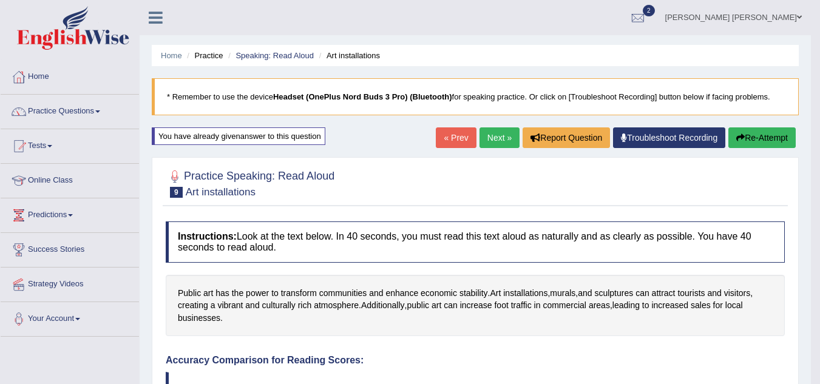
click at [771, 133] on button "Re-Attempt" at bounding box center [761, 137] width 67 height 21
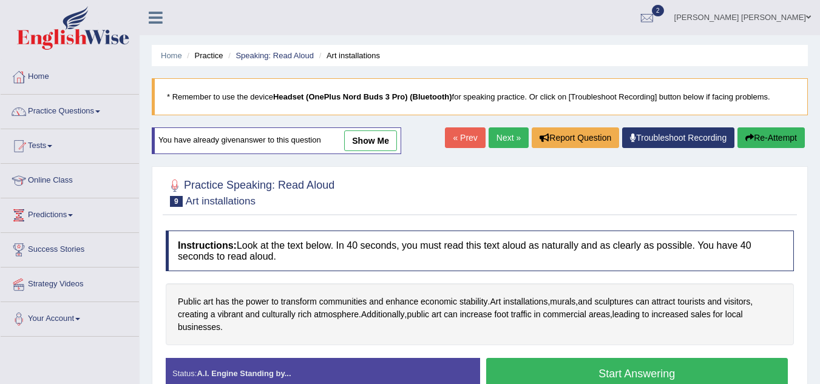
click at [653, 367] on button "Start Answering" at bounding box center [637, 373] width 302 height 31
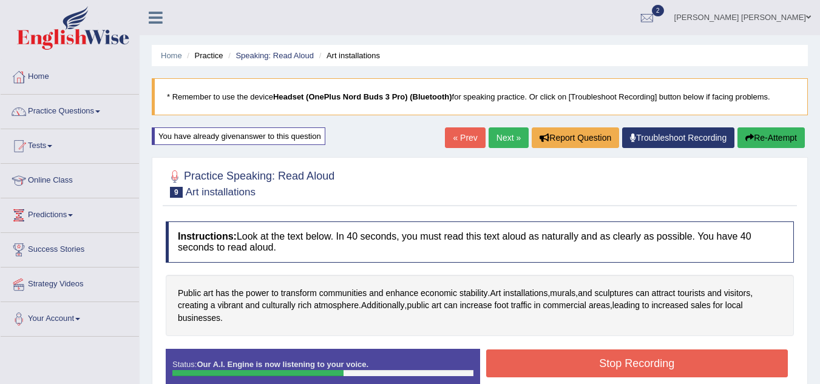
click at [653, 367] on button "Stop Recording" at bounding box center [637, 364] width 302 height 28
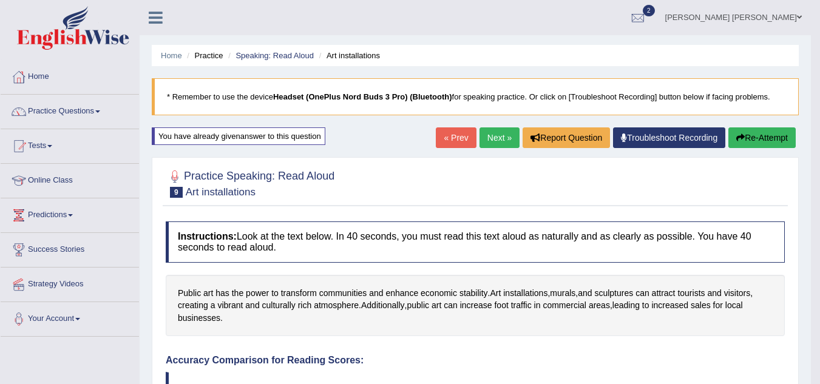
click at [660, 132] on link "Troubleshoot Recording" at bounding box center [669, 137] width 112 height 21
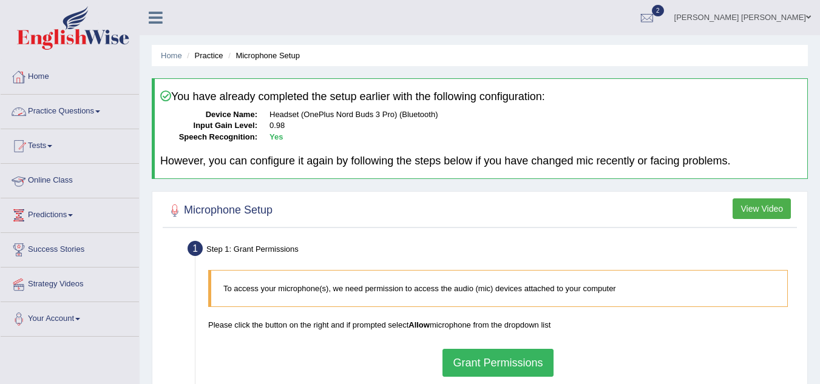
click at [46, 188] on link "Online Class" at bounding box center [70, 179] width 138 height 30
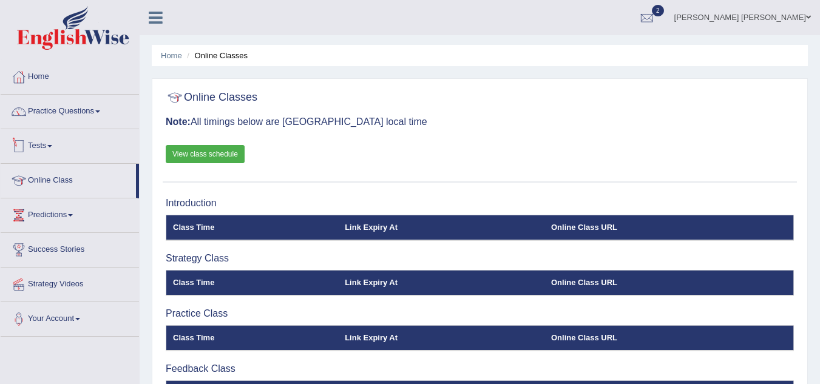
click at [43, 143] on link "Tests" at bounding box center [70, 144] width 138 height 30
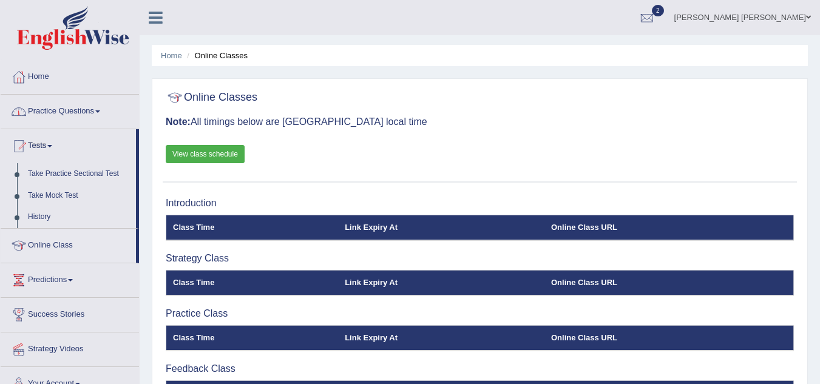
click at [66, 113] on link "Practice Questions" at bounding box center [70, 110] width 138 height 30
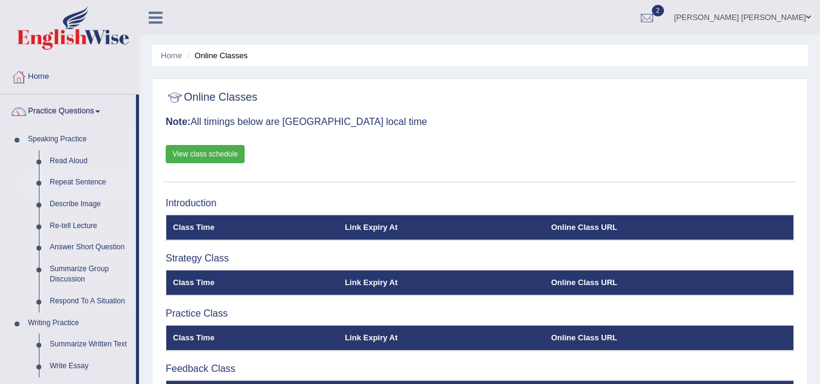
click at [93, 179] on link "Repeat Sentence" at bounding box center [90, 183] width 92 height 22
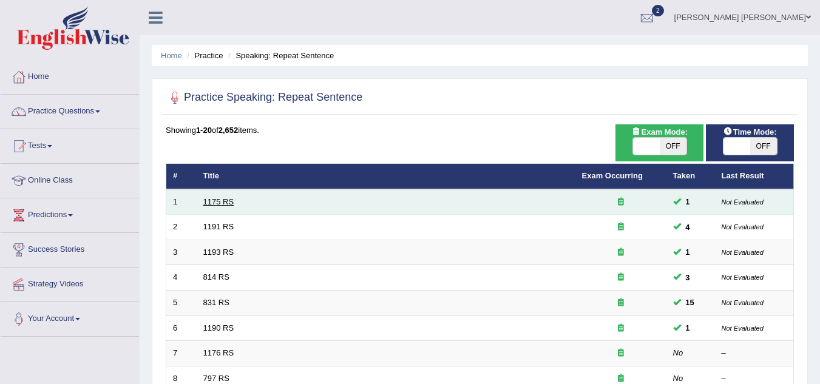
click at [222, 200] on link "1175 RS" at bounding box center [218, 201] width 31 height 9
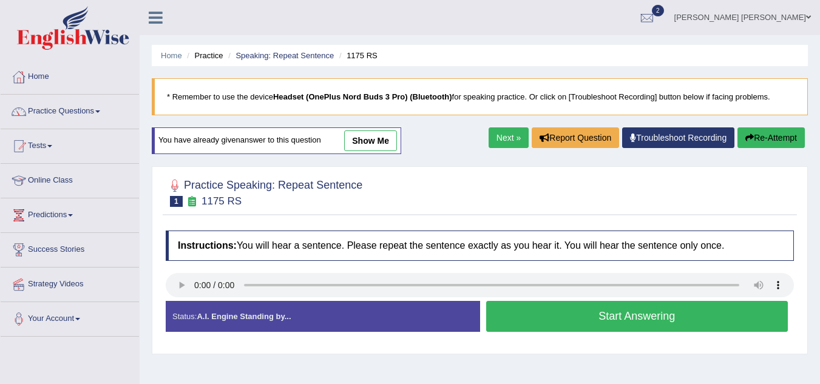
click at [306, 317] on div "Status: A.I. Engine Standing by..." at bounding box center [323, 316] width 314 height 31
click at [546, 305] on button "Start Answering" at bounding box center [637, 316] width 302 height 31
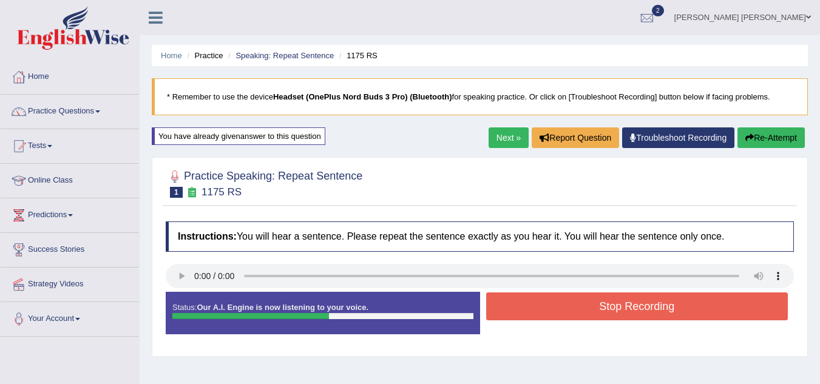
click at [577, 305] on button "Stop Recording" at bounding box center [637, 307] width 302 height 28
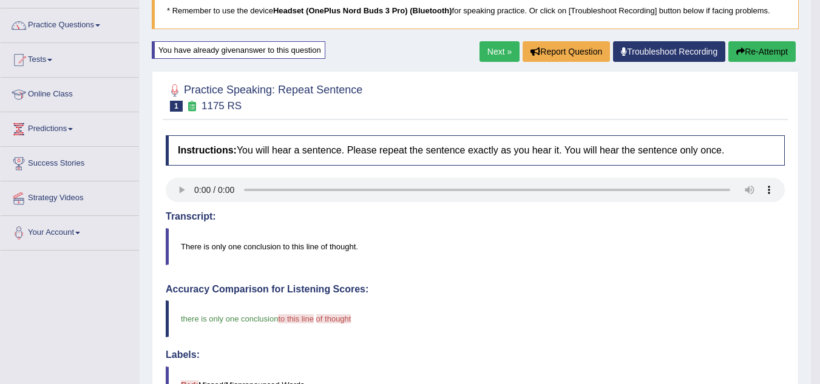
scroll to position [73, 0]
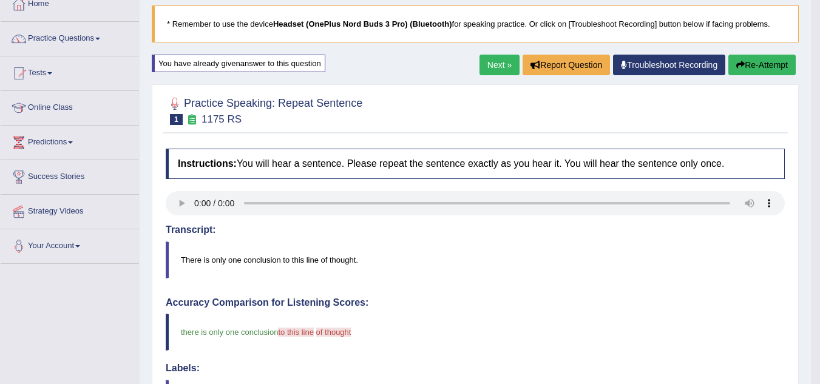
click at [753, 73] on button "Re-Attempt" at bounding box center [761, 65] width 67 height 21
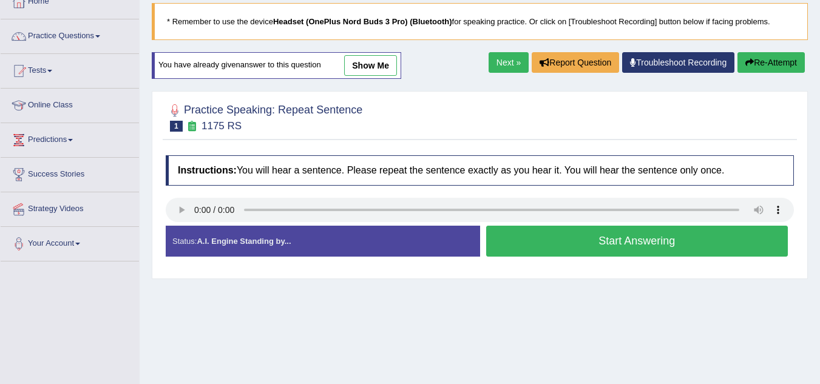
click at [628, 245] on button "Start Answering" at bounding box center [637, 241] width 302 height 31
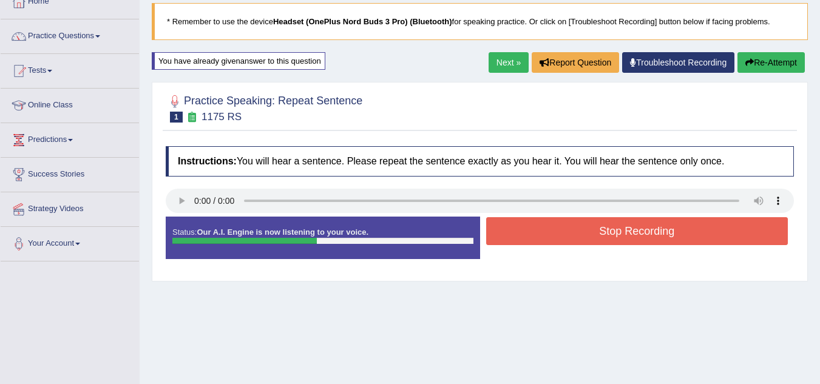
click at [639, 233] on button "Stop Recording" at bounding box center [637, 231] width 302 height 28
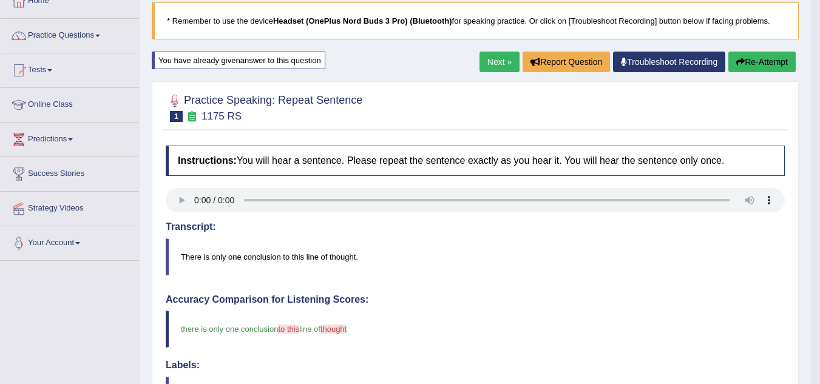
scroll to position [75, 0]
click at [742, 70] on button "Re-Attempt" at bounding box center [761, 62] width 67 height 21
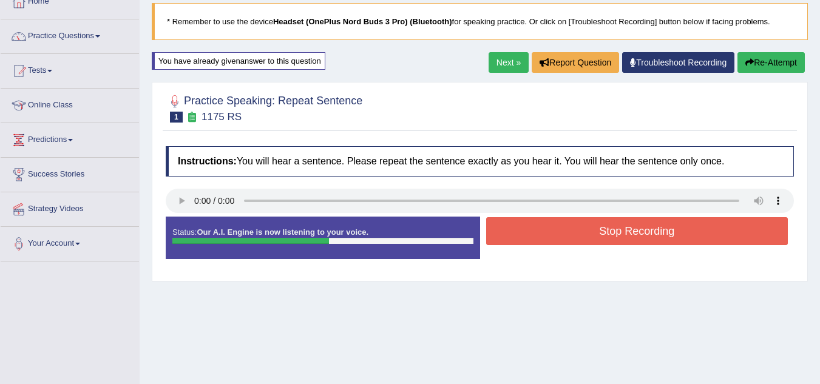
click at [582, 241] on button "Stop Recording" at bounding box center [637, 231] width 302 height 28
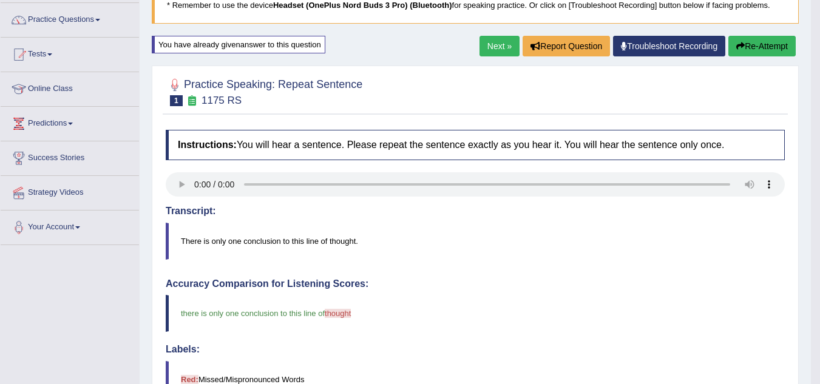
scroll to position [54, 0]
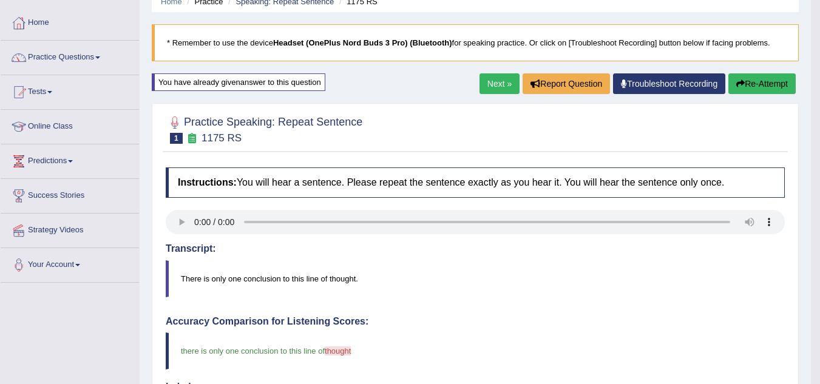
click at [495, 83] on link "Next »" at bounding box center [500, 83] width 40 height 21
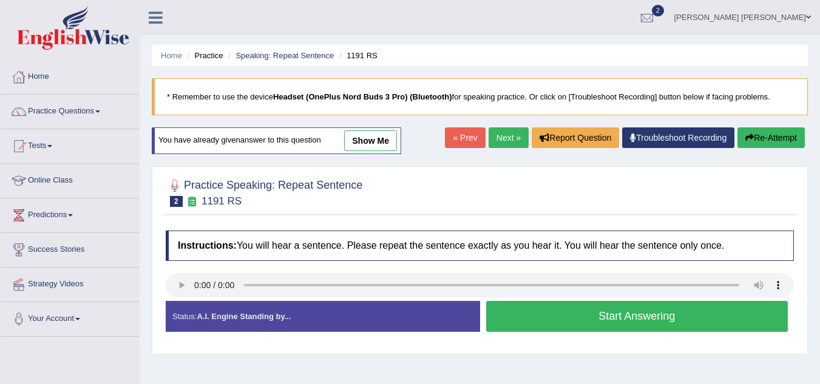
click at [582, 312] on button "Start Answering" at bounding box center [637, 316] width 302 height 31
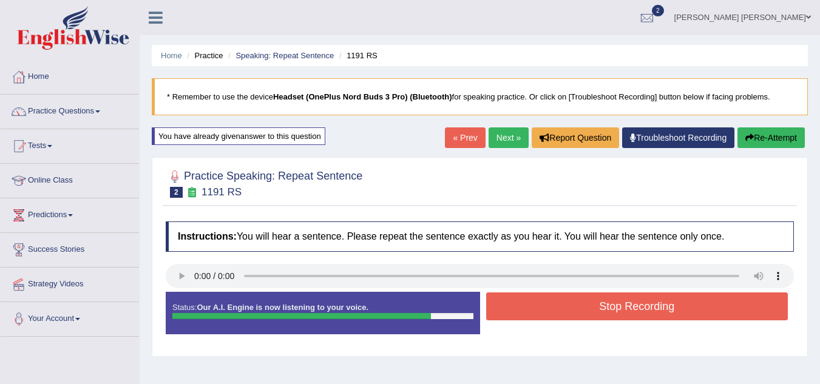
click at [582, 312] on button "Stop Recording" at bounding box center [637, 307] width 302 height 28
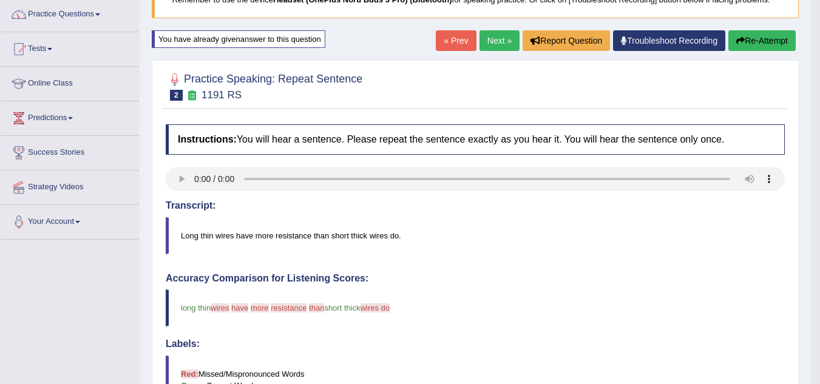
scroll to position [121, 0]
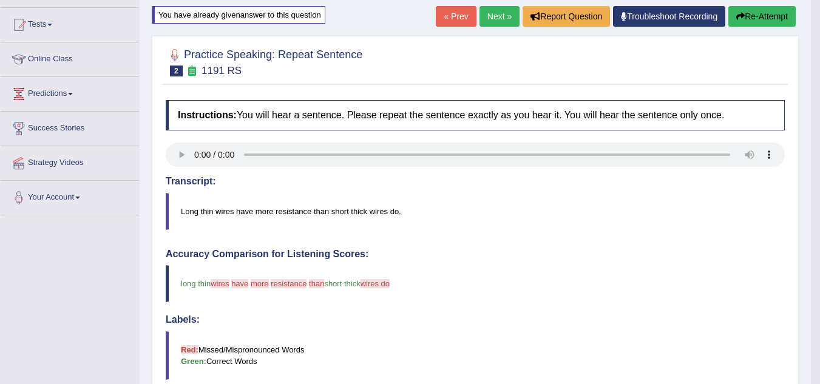
click at [754, 20] on button "Re-Attempt" at bounding box center [761, 16] width 67 height 21
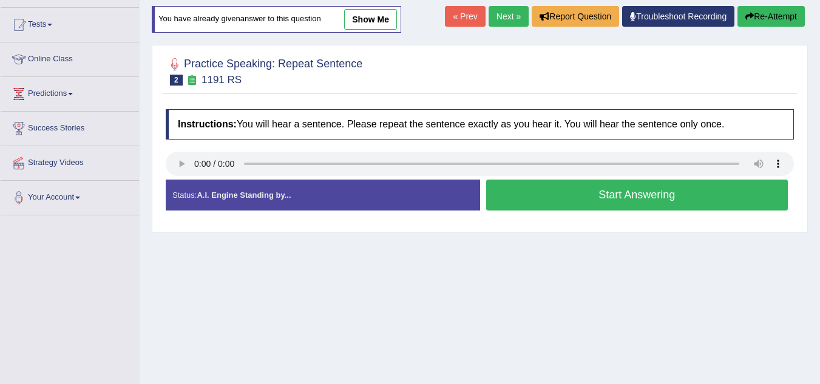
click at [589, 205] on button "Start Answering" at bounding box center [637, 195] width 302 height 31
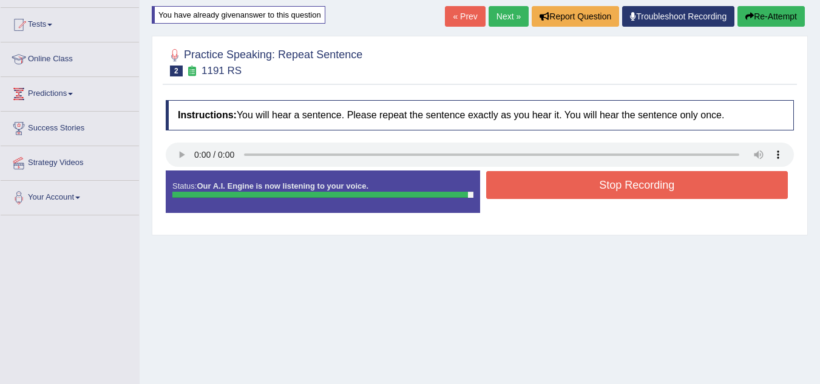
click at [637, 182] on button "Stop Recording" at bounding box center [637, 185] width 302 height 28
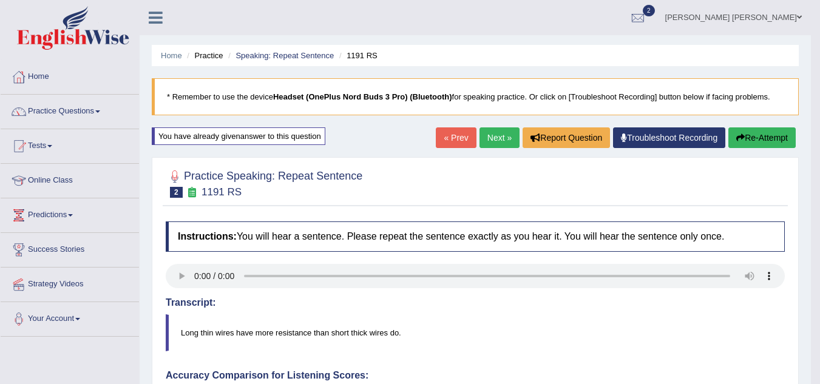
click at [759, 137] on button "Re-Attempt" at bounding box center [761, 137] width 67 height 21
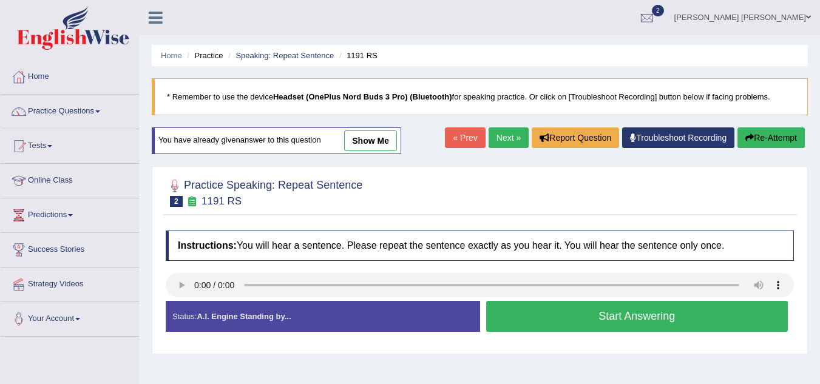
click at [595, 320] on button "Start Answering" at bounding box center [637, 316] width 302 height 31
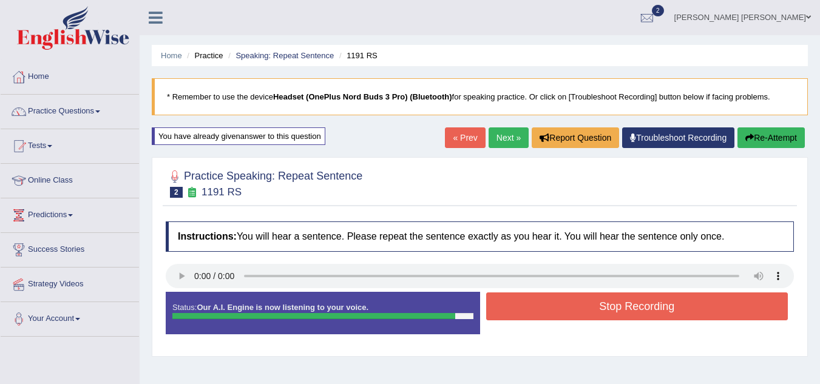
click at [605, 314] on button "Stop Recording" at bounding box center [637, 307] width 302 height 28
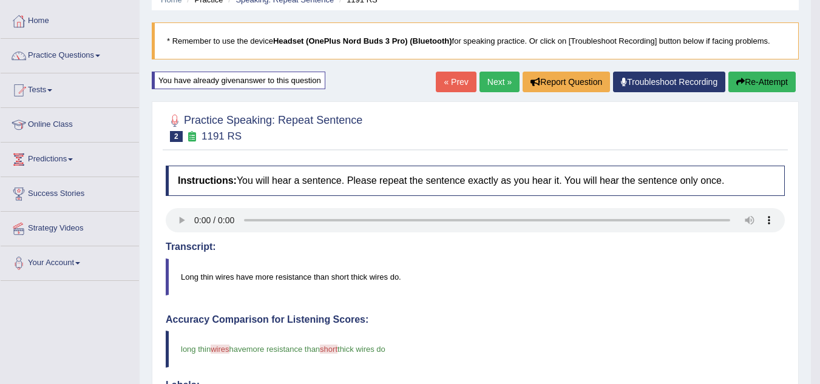
scroll to position [49, 0]
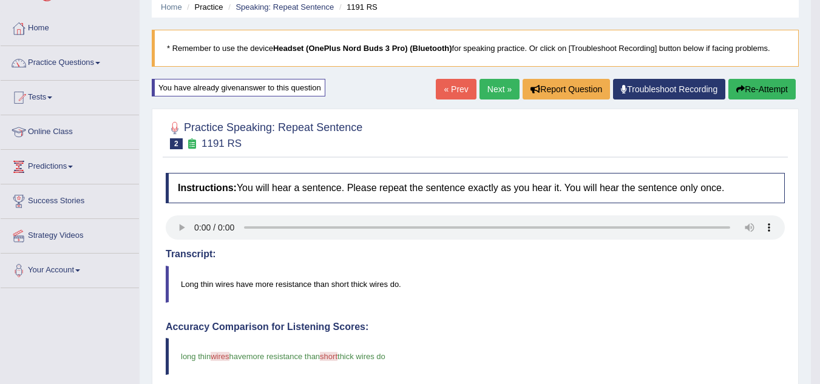
click at [742, 97] on button "Re-Attempt" at bounding box center [761, 89] width 67 height 21
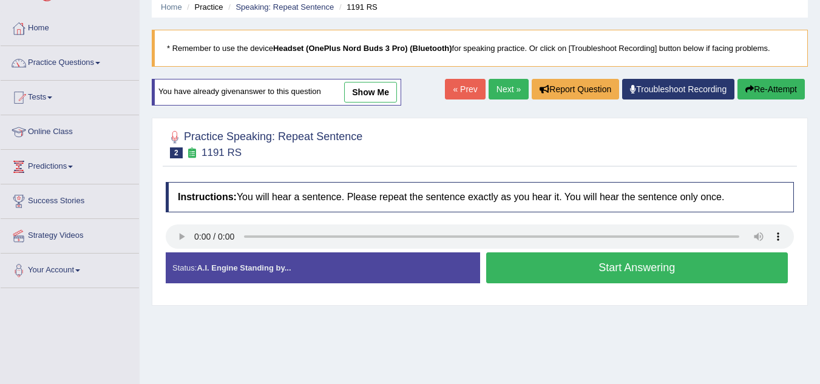
scroll to position [49, 0]
click at [619, 268] on button "Start Answering" at bounding box center [637, 268] width 302 height 31
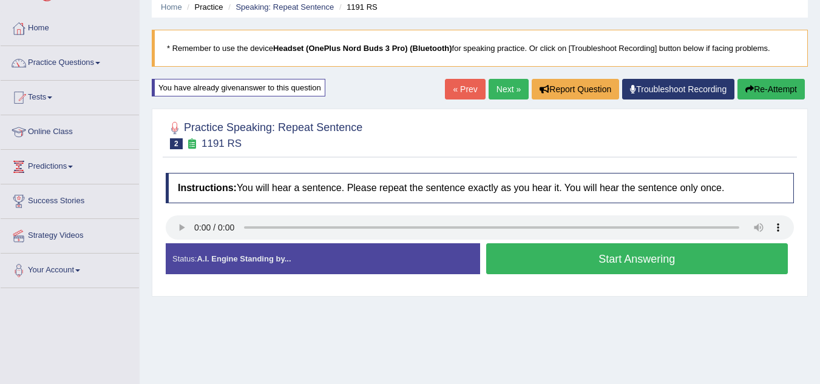
scroll to position [0, 0]
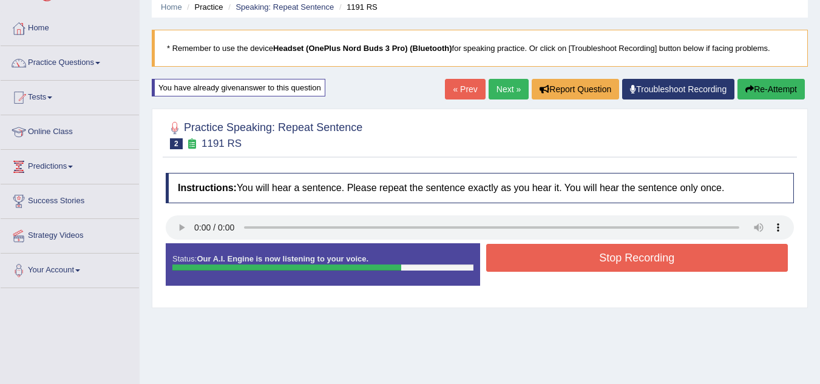
click at [619, 268] on button "Stop Recording" at bounding box center [637, 258] width 302 height 28
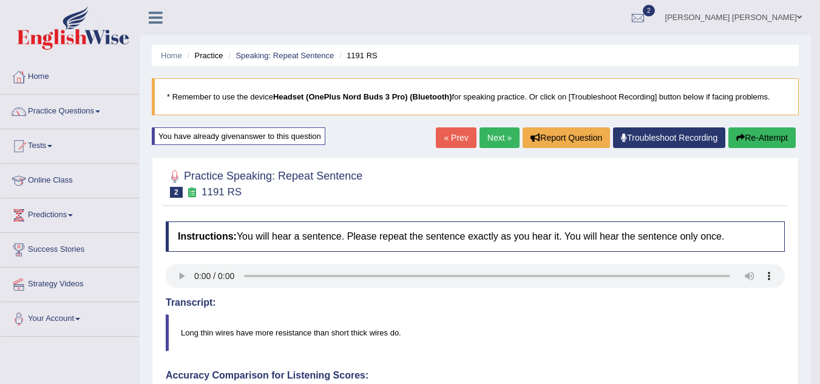
click at [776, 146] on button "Re-Attempt" at bounding box center [761, 137] width 67 height 21
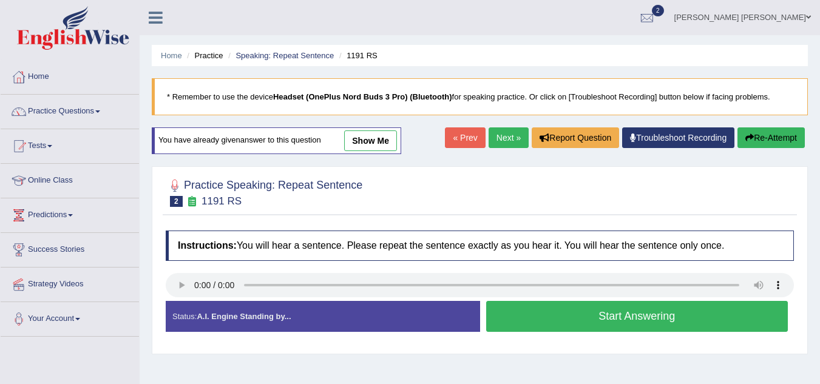
click at [555, 317] on button "Start Answering" at bounding box center [637, 316] width 302 height 31
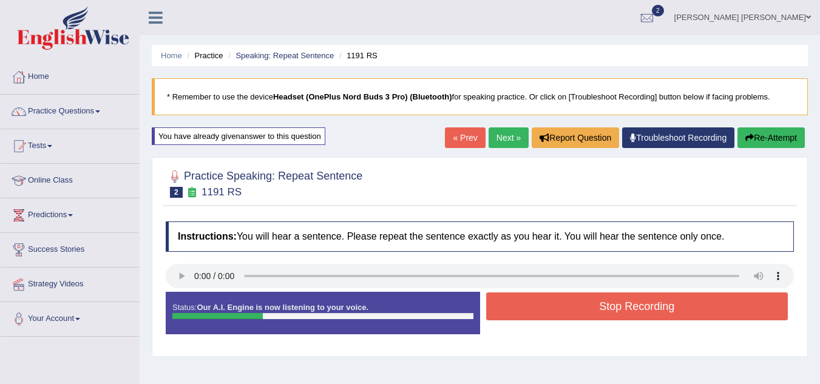
click at [555, 317] on button "Stop Recording" at bounding box center [637, 307] width 302 height 28
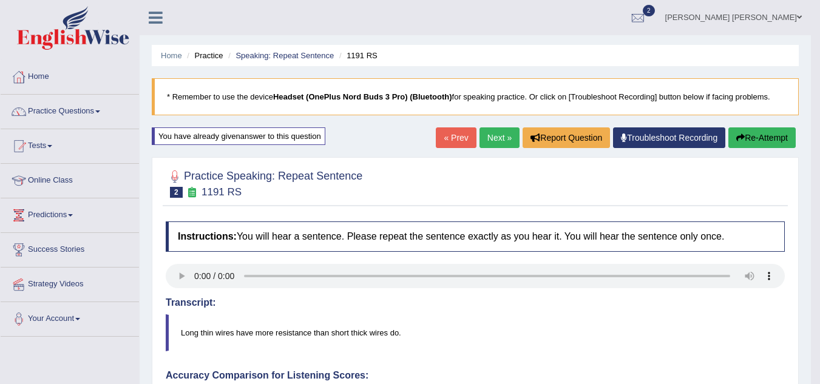
click at [752, 148] on button "Re-Attempt" at bounding box center [761, 137] width 67 height 21
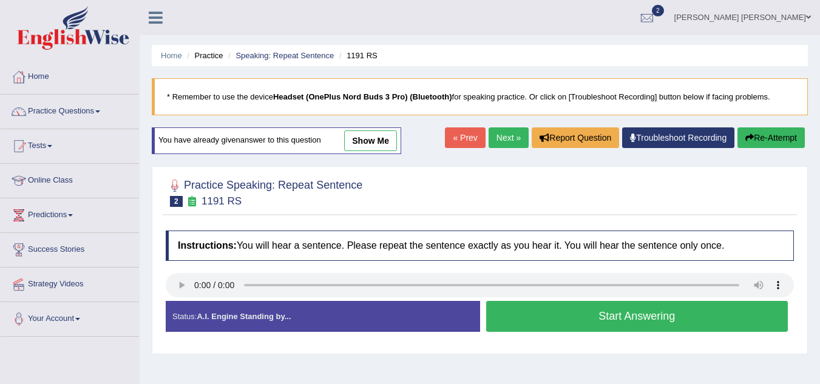
click at [596, 311] on button "Start Answering" at bounding box center [637, 316] width 302 height 31
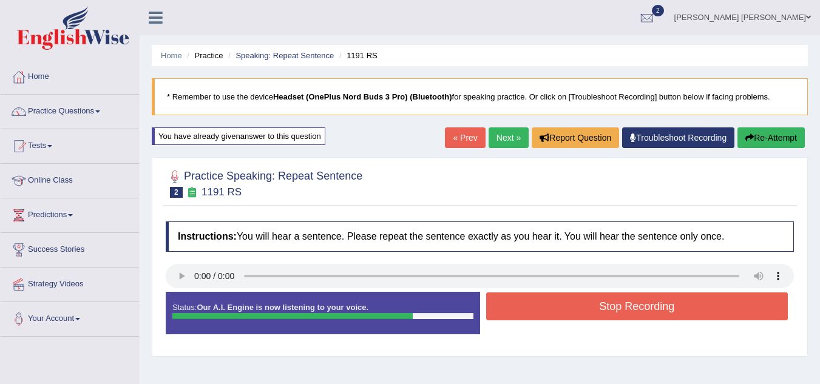
click at [596, 311] on button "Stop Recording" at bounding box center [637, 307] width 302 height 28
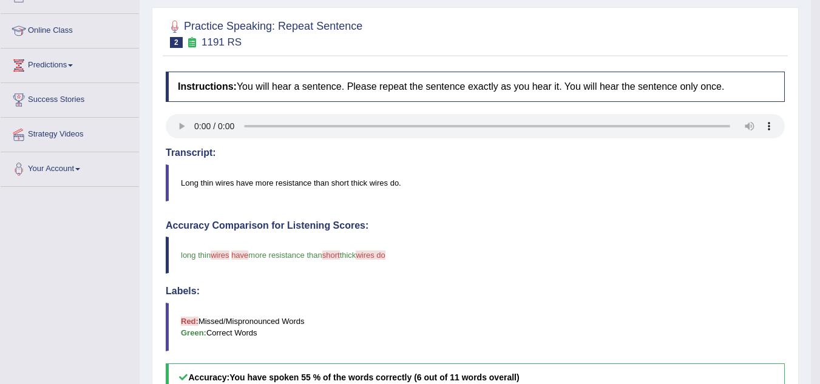
scroll to position [121, 0]
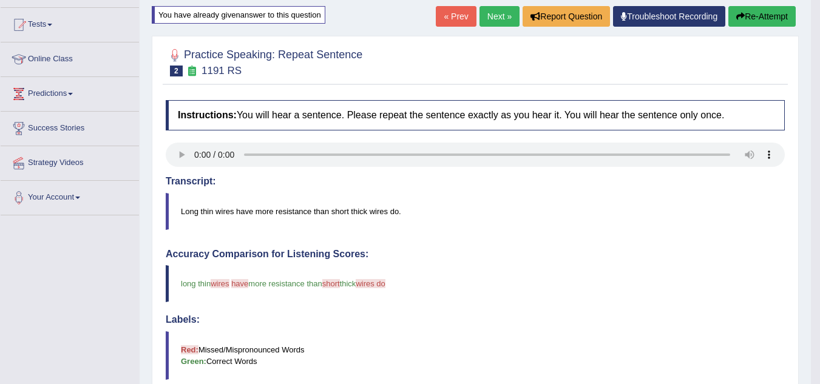
click at [495, 20] on link "Next »" at bounding box center [500, 16] width 40 height 21
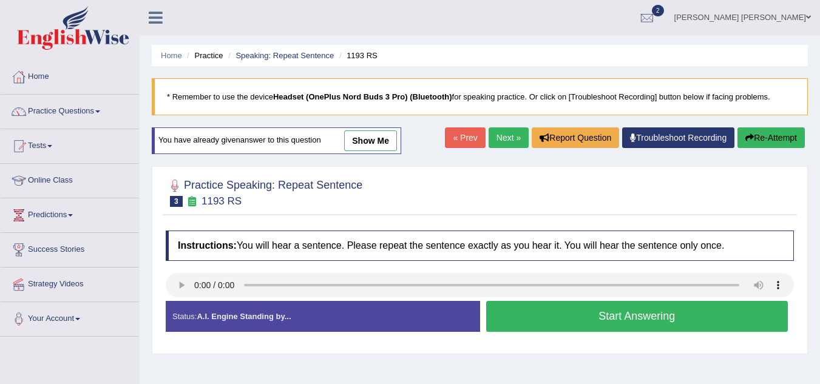
click at [600, 308] on button "Start Answering" at bounding box center [637, 316] width 302 height 31
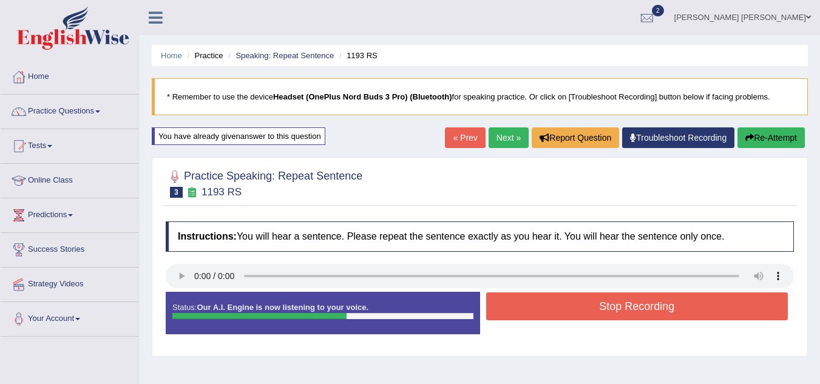
click at [600, 308] on button "Stop Recording" at bounding box center [637, 307] width 302 height 28
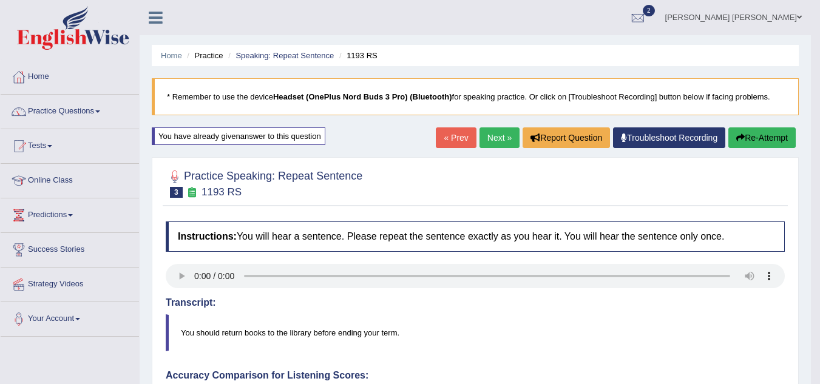
click at [766, 144] on button "Re-Attempt" at bounding box center [761, 137] width 67 height 21
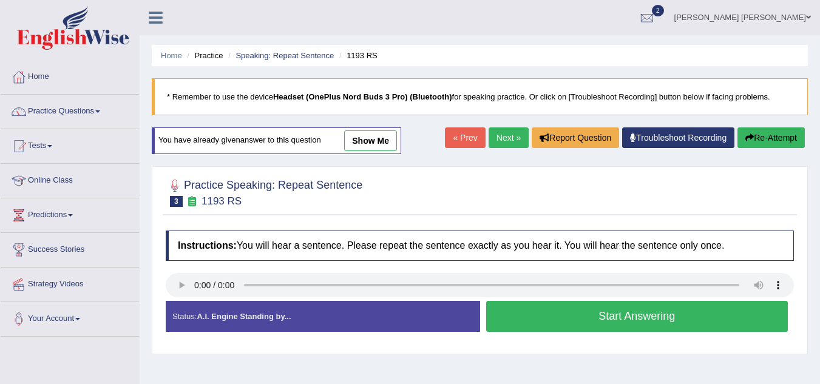
click at [613, 320] on button "Start Answering" at bounding box center [637, 316] width 302 height 31
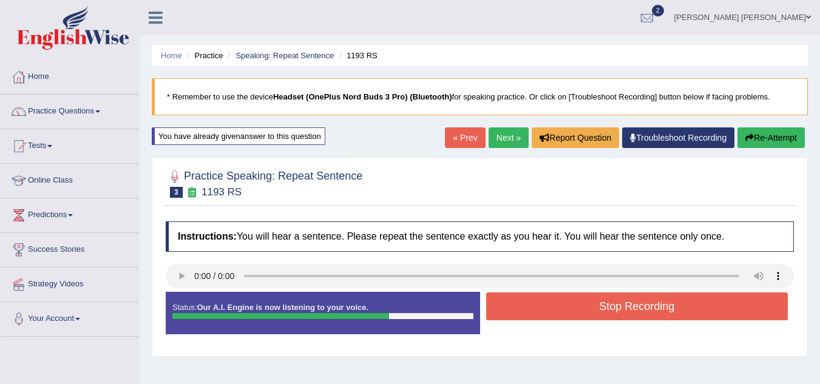
click at [613, 320] on button "Stop Recording" at bounding box center [637, 307] width 302 height 28
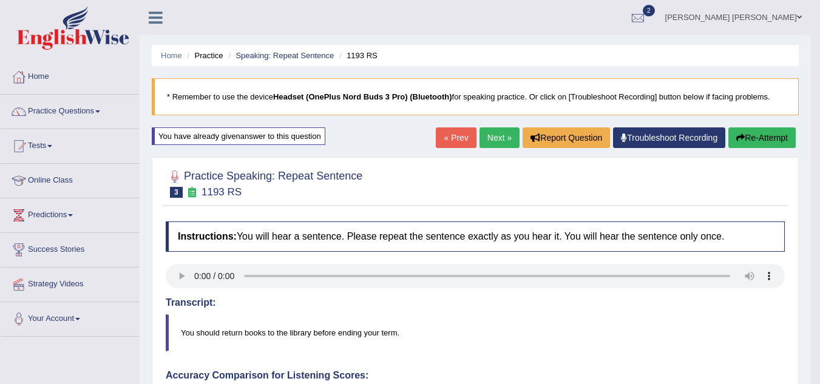
click at [759, 135] on button "Re-Attempt" at bounding box center [761, 137] width 67 height 21
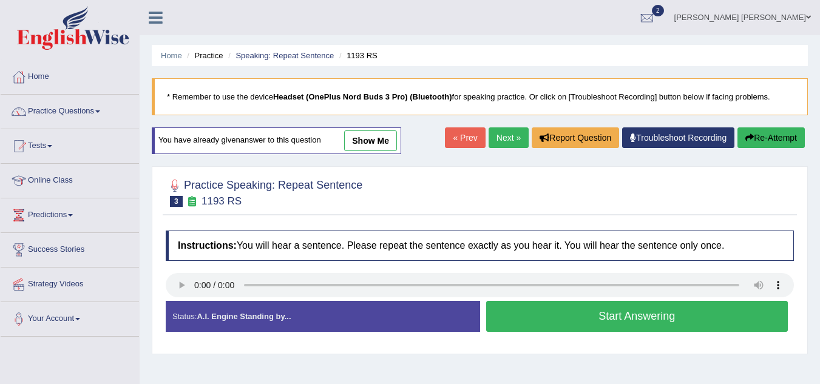
click at [585, 325] on button "Start Answering" at bounding box center [637, 316] width 302 height 31
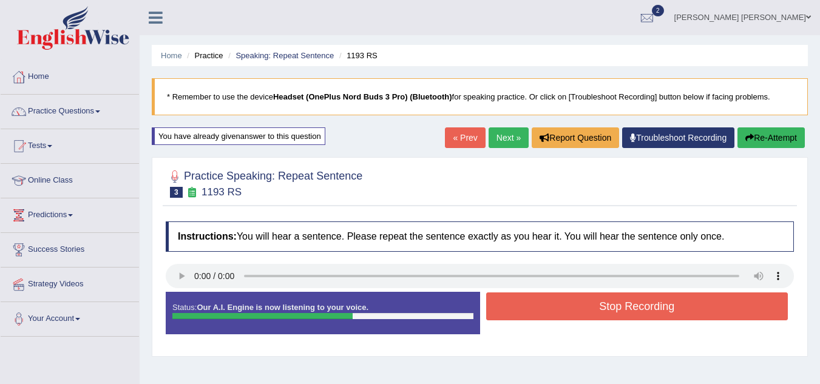
click at [622, 310] on button "Stop Recording" at bounding box center [637, 307] width 302 height 28
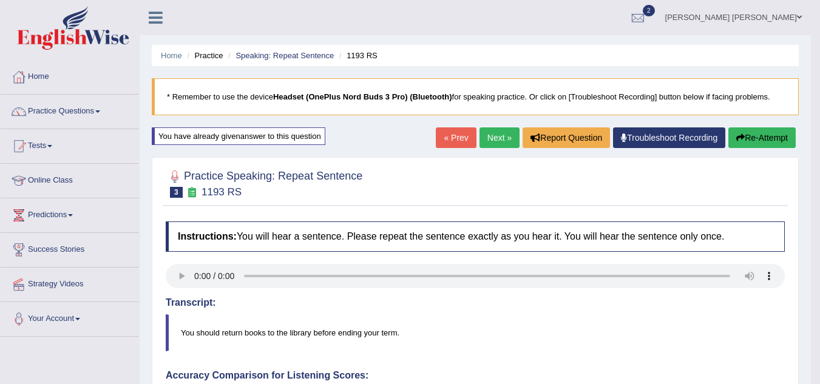
click at [762, 140] on button "Re-Attempt" at bounding box center [761, 137] width 67 height 21
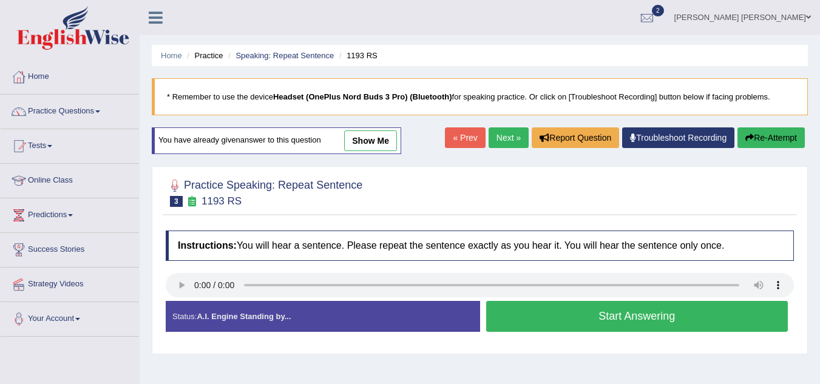
click at [669, 318] on button "Start Answering" at bounding box center [637, 316] width 302 height 31
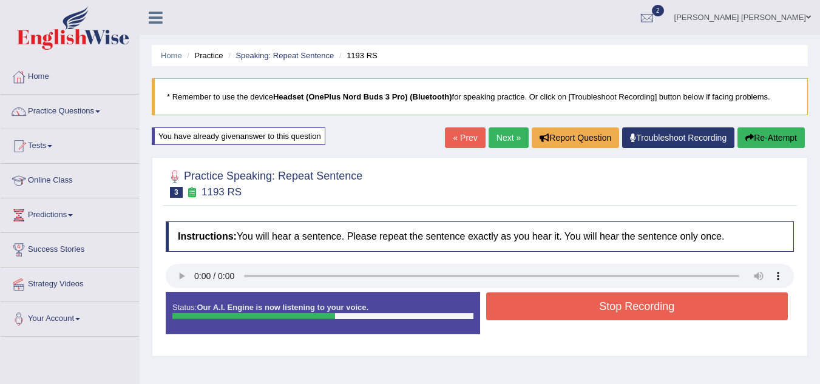
click at [669, 318] on button "Stop Recording" at bounding box center [637, 307] width 302 height 28
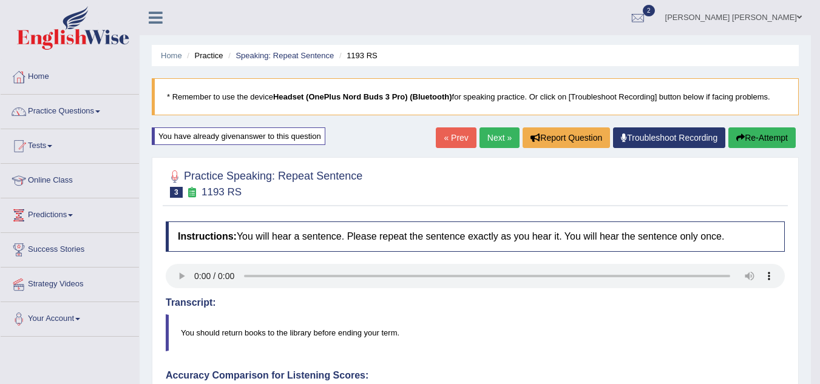
click at [496, 147] on link "Next »" at bounding box center [500, 137] width 40 height 21
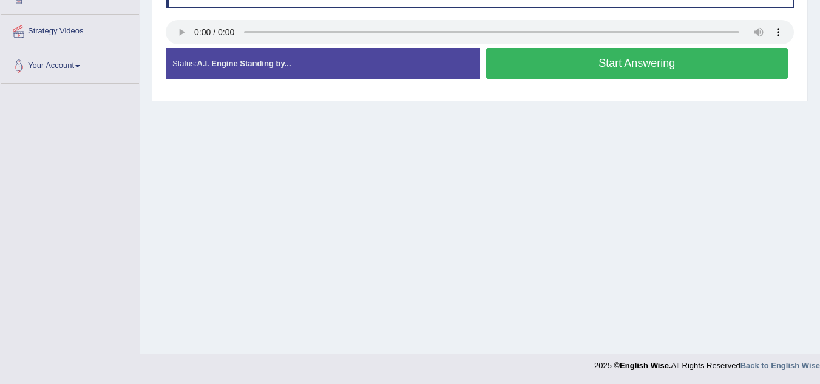
click at [566, 70] on button "Start Answering" at bounding box center [637, 63] width 302 height 31
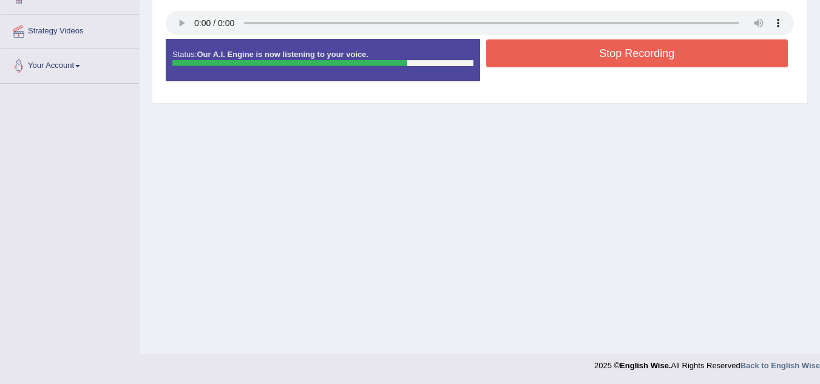
click at [577, 65] on button "Stop Recording" at bounding box center [637, 53] width 302 height 28
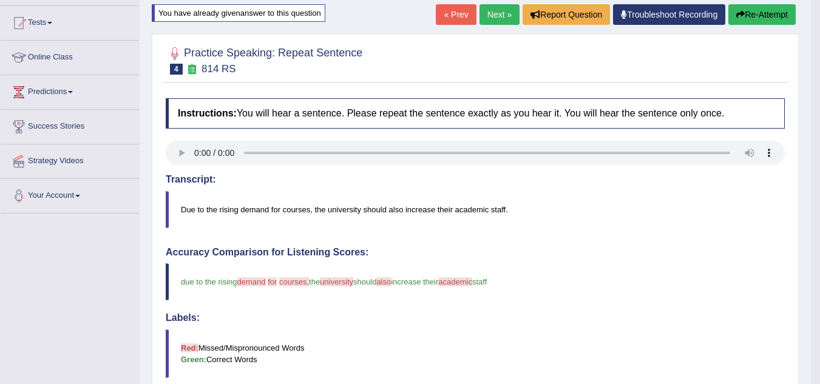
scroll to position [118, 0]
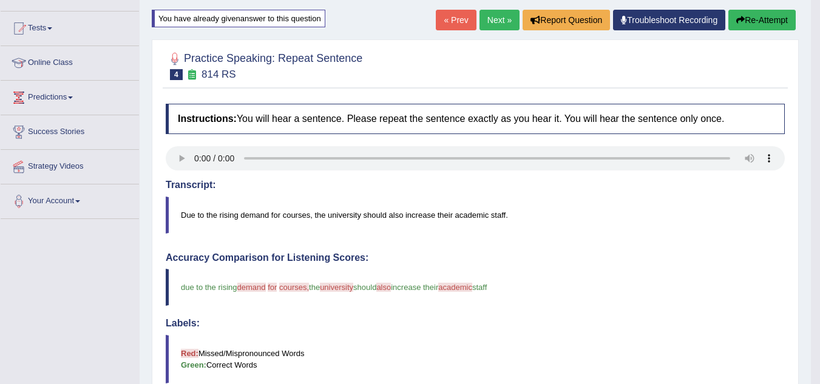
click at [762, 24] on button "Re-Attempt" at bounding box center [761, 20] width 67 height 21
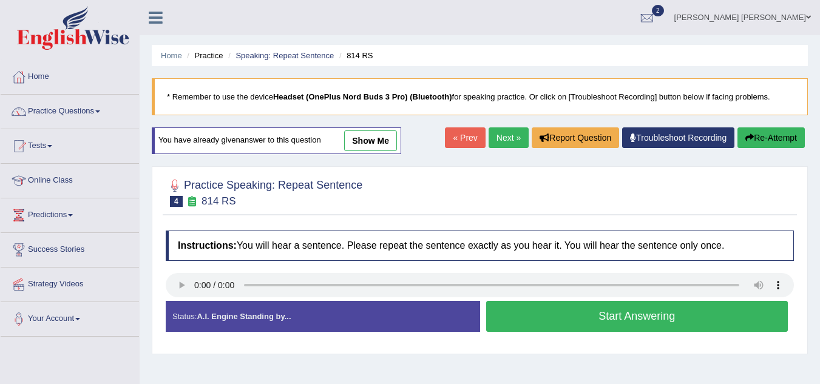
click at [643, 301] on button "Start Answering" at bounding box center [637, 316] width 302 height 31
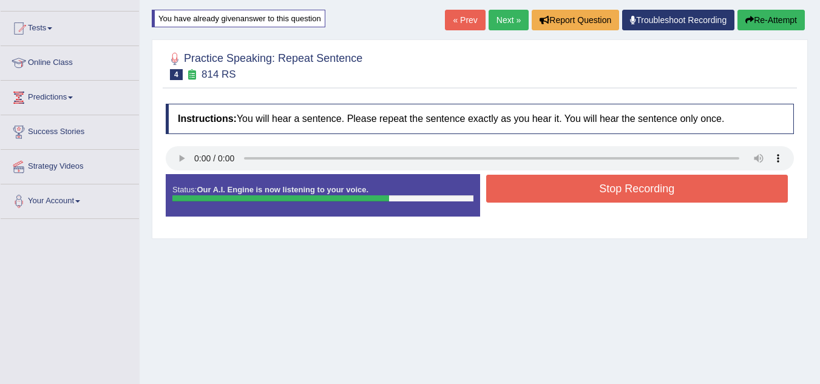
click at [643, 188] on button "Stop Recording" at bounding box center [637, 189] width 302 height 28
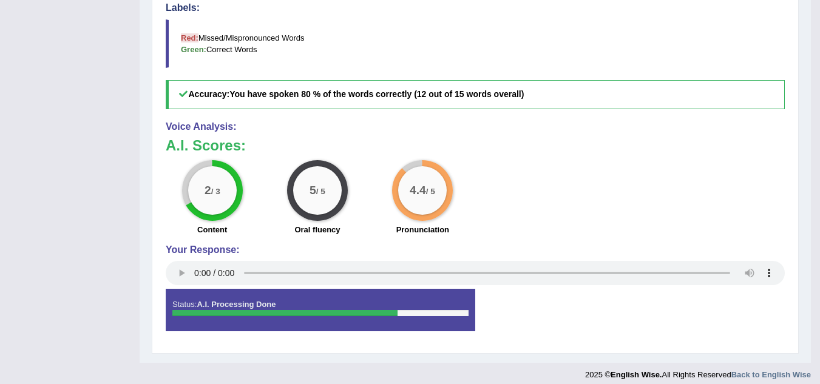
scroll to position [442, 0]
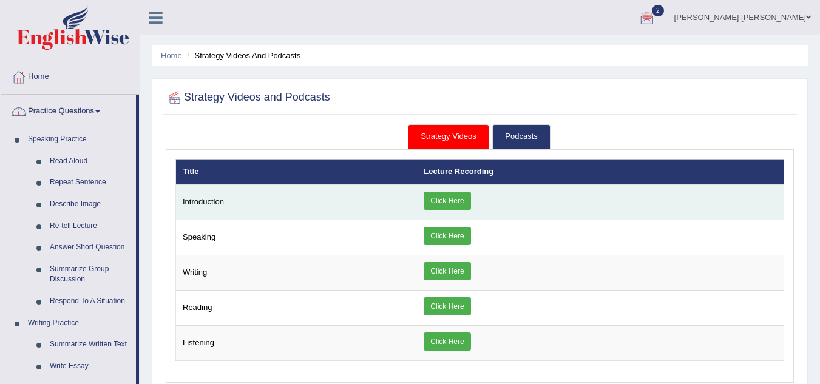
click at [456, 205] on link "Click Here" at bounding box center [447, 201] width 47 height 18
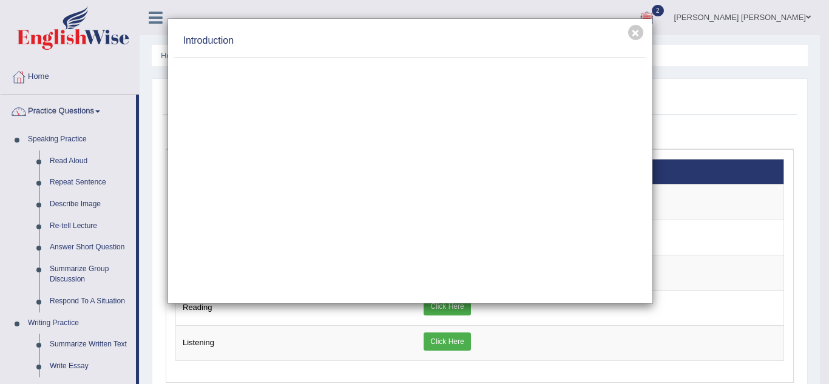
click at [319, 327] on div "× Introduction" at bounding box center [414, 192] width 829 height 384
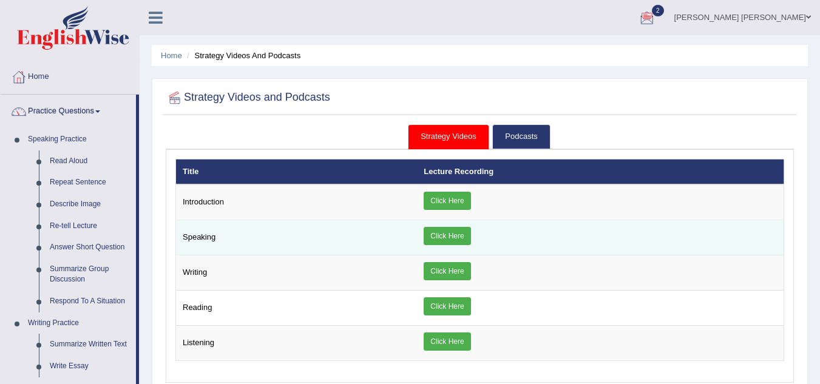
click at [440, 235] on link "Click Here" at bounding box center [447, 236] width 47 height 18
